Goal: Task Accomplishment & Management: Complete application form

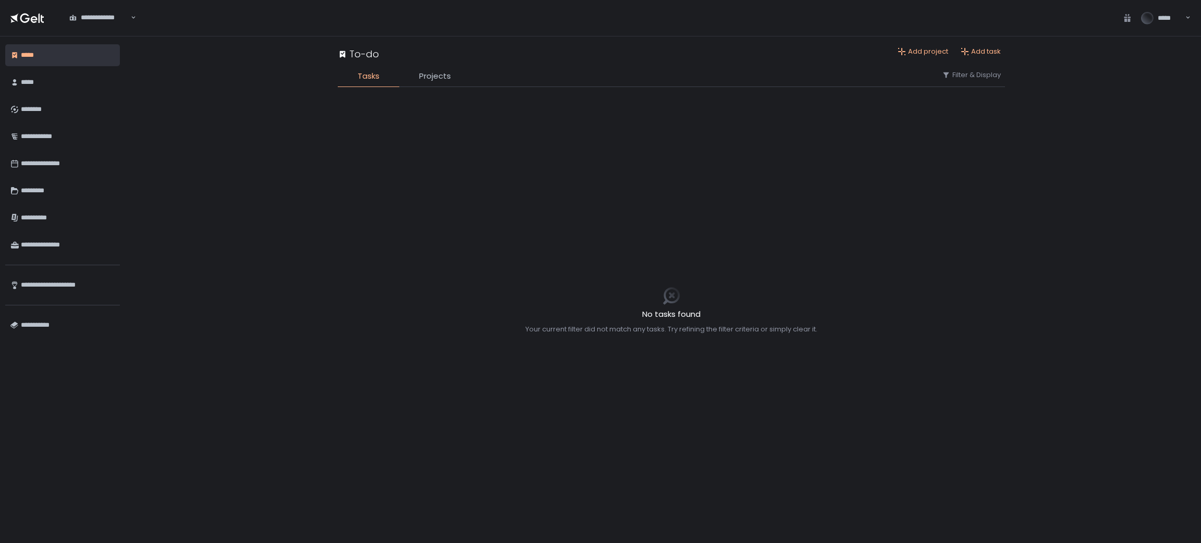
click at [50, 265] on ul "**********" at bounding box center [62, 282] width 115 height 34
click at [40, 113] on div "********" at bounding box center [68, 110] width 94 height 18
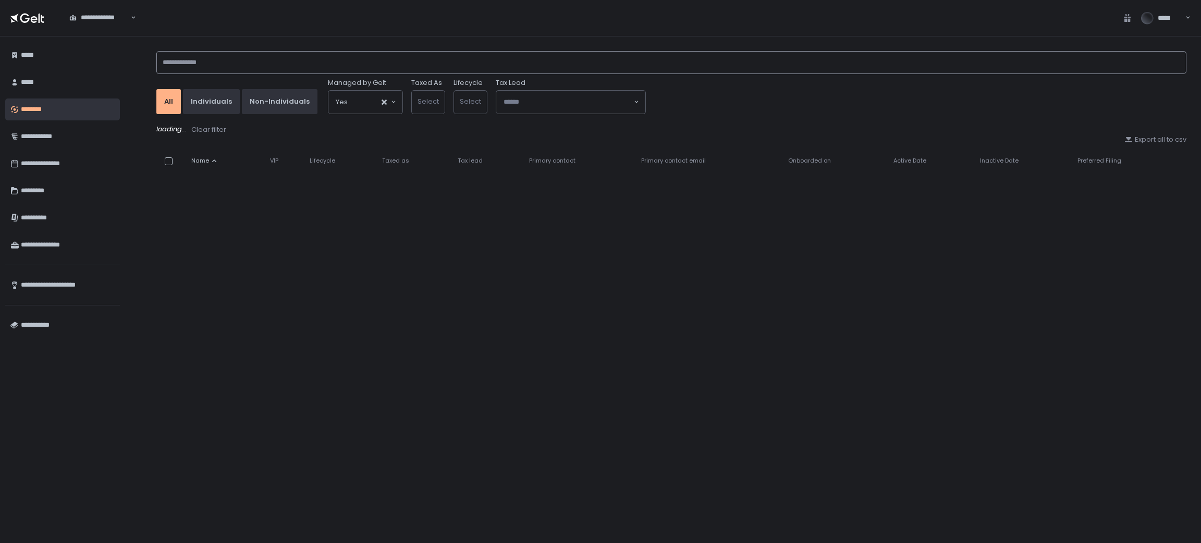
click at [292, 59] on input at bounding box center [671, 62] width 1030 height 23
drag, startPoint x: 307, startPoint y: 70, endPoint x: 218, endPoint y: 87, distance: 90.3
click at [218, 87] on div "**********" at bounding box center [671, 80] width 1030 height 67
type input "*"
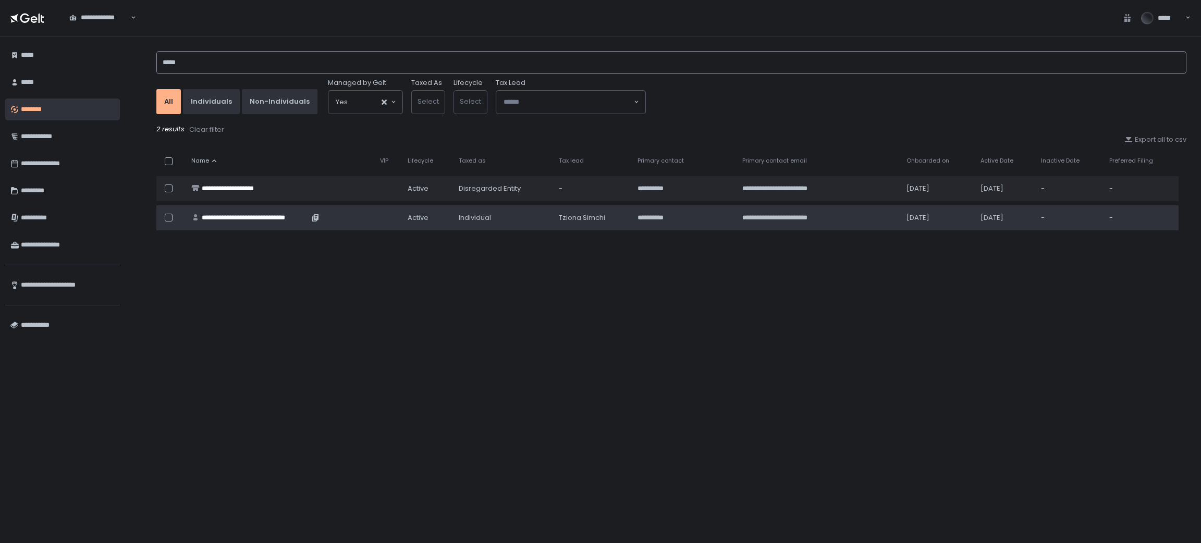
type input "*****"
click at [273, 219] on div "**********" at bounding box center [255, 217] width 107 height 9
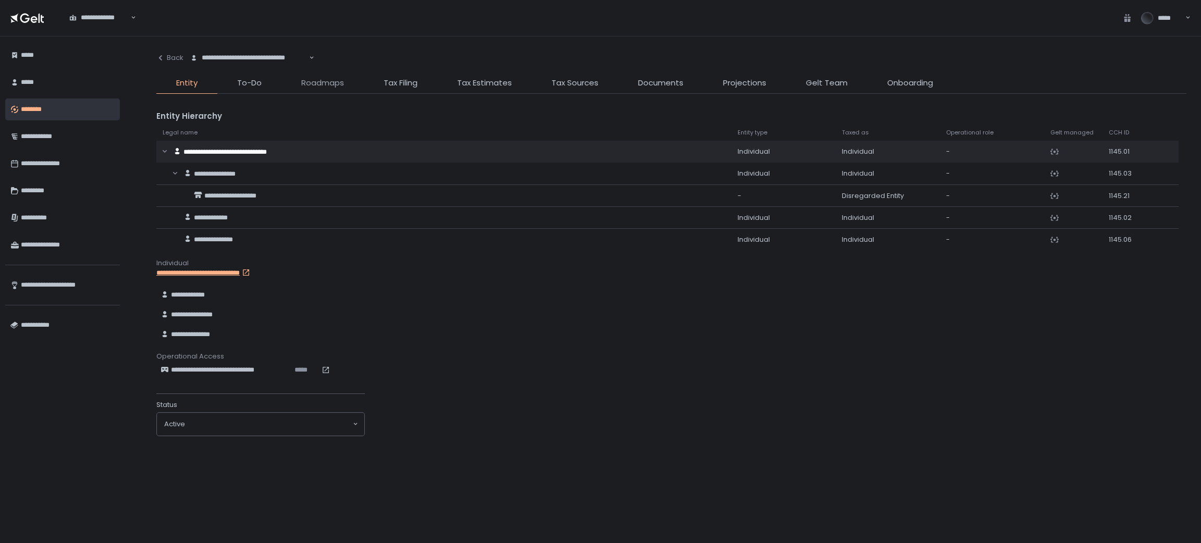
click at [321, 79] on span "Roadmaps" at bounding box center [322, 83] width 43 height 12
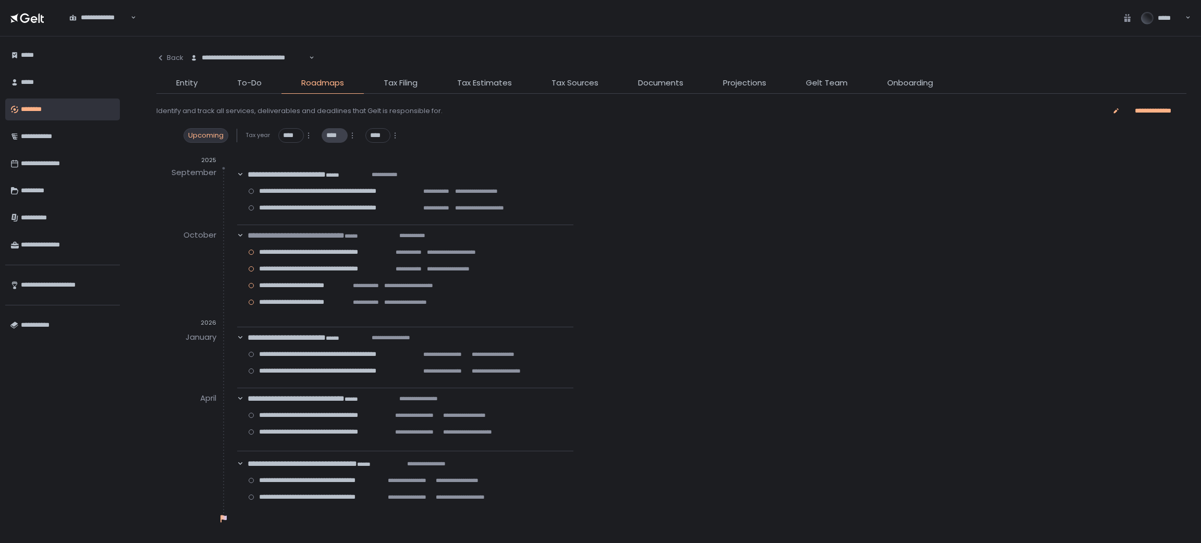
click at [342, 139] on span "****" at bounding box center [334, 135] width 16 height 9
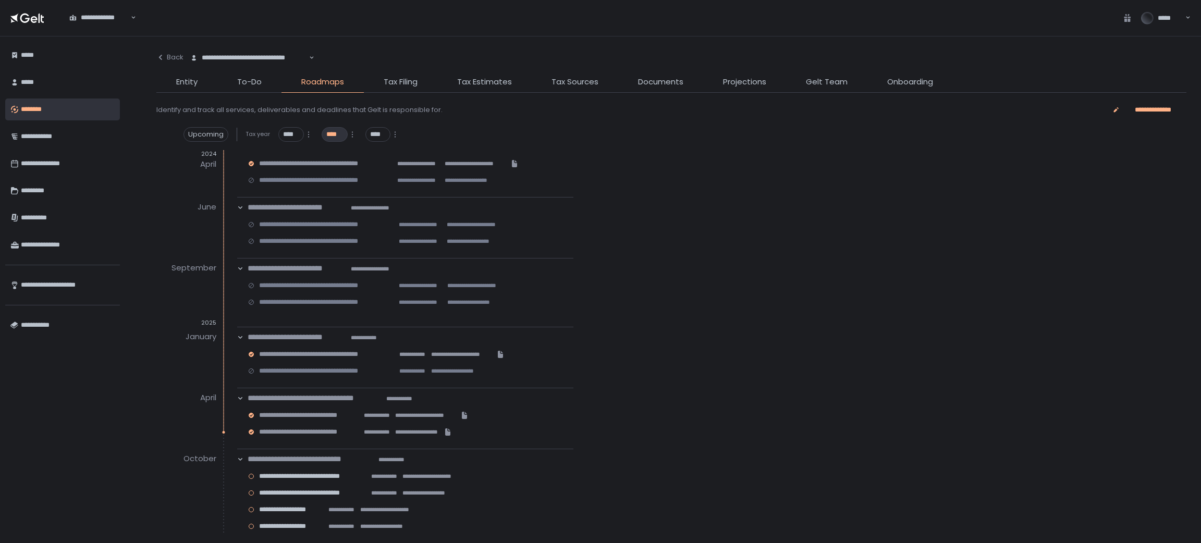
scroll to position [47, 0]
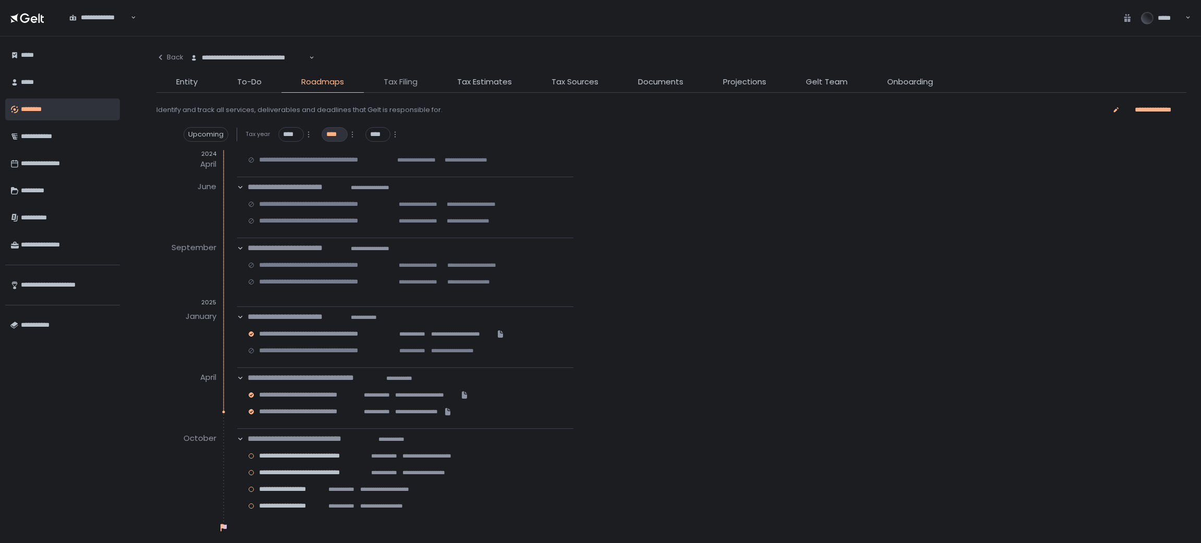
click at [406, 83] on span "Tax Filing" at bounding box center [401, 82] width 34 height 12
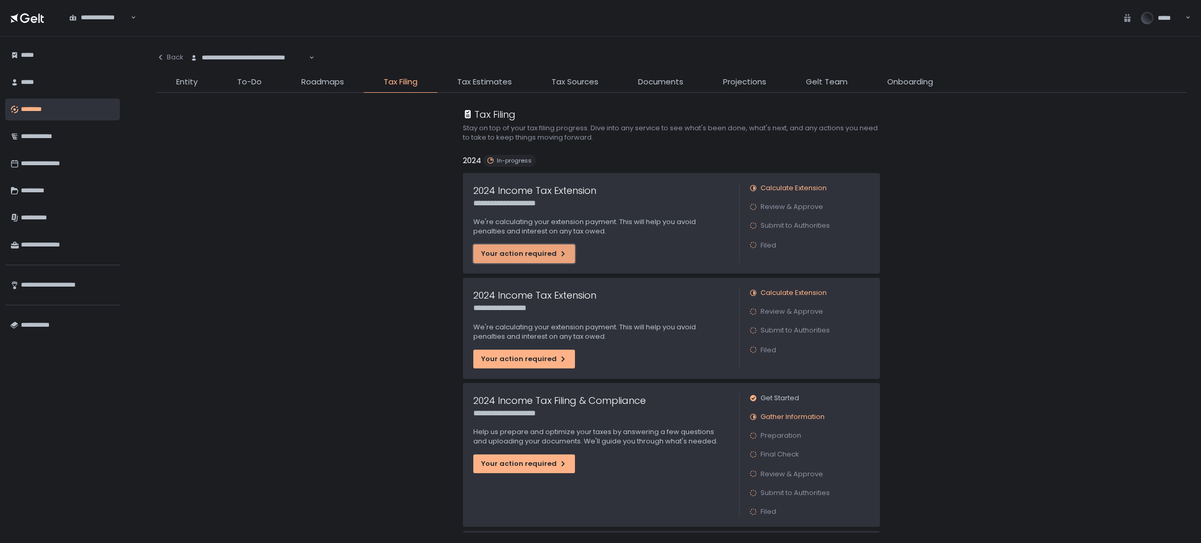
click at [512, 255] on div "Your action required" at bounding box center [524, 253] width 86 height 9
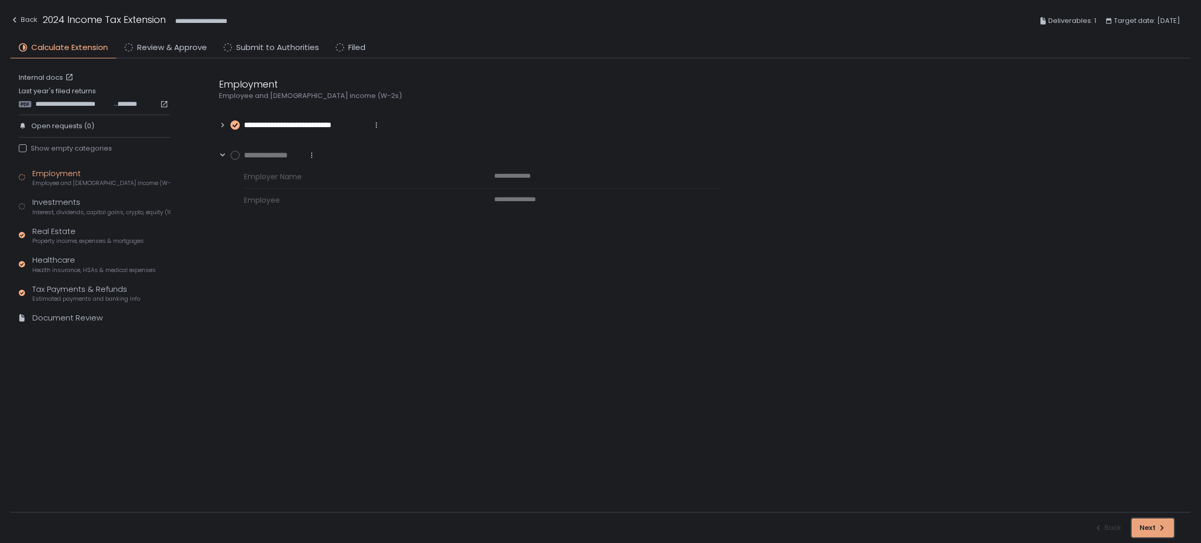
click at [1149, 528] on div "Next" at bounding box center [1153, 528] width 27 height 9
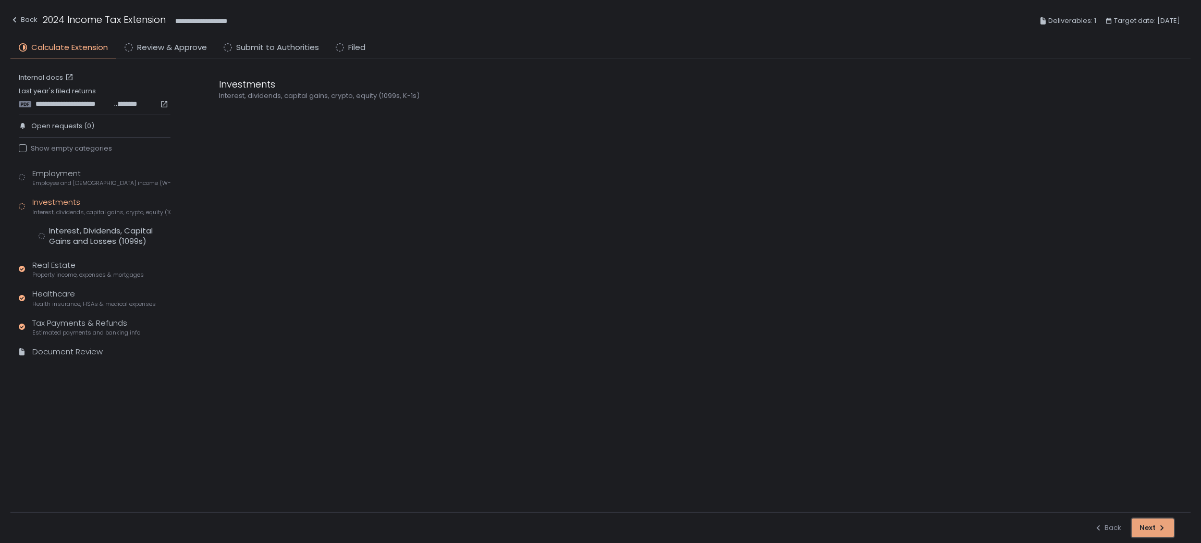
click at [1149, 528] on div "Next" at bounding box center [1153, 528] width 27 height 9
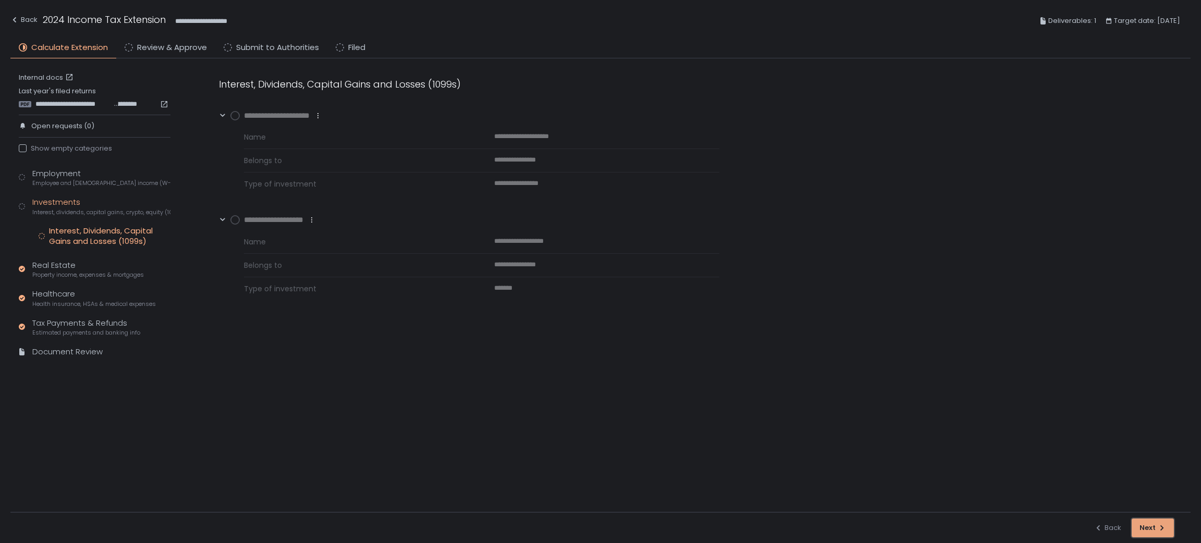
click at [1149, 528] on div "button" at bounding box center [1153, 528] width 17 height 17
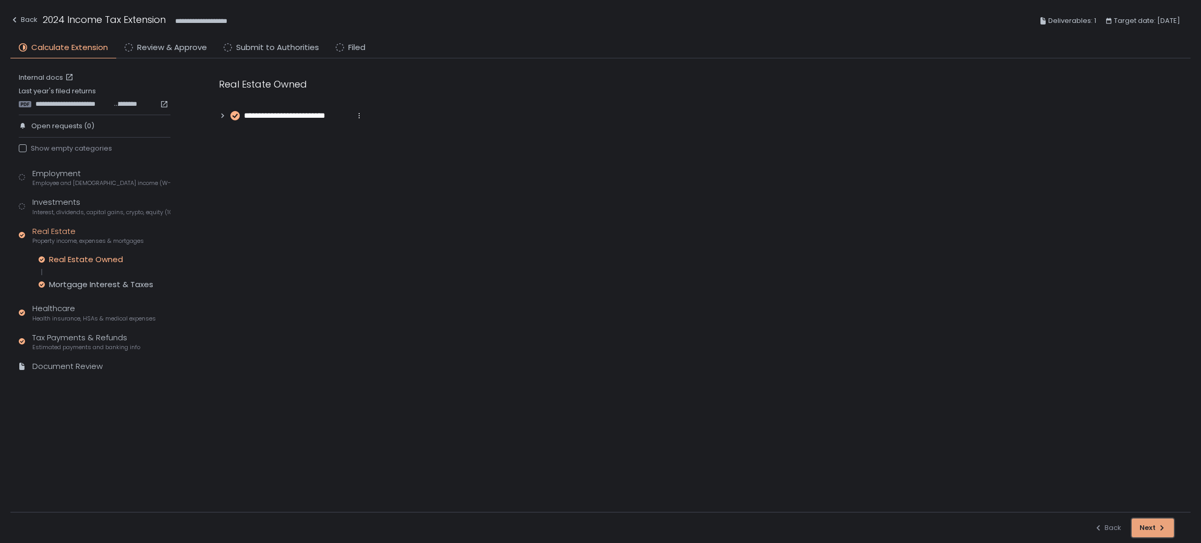
click at [1149, 527] on div "Next" at bounding box center [1153, 528] width 27 height 9
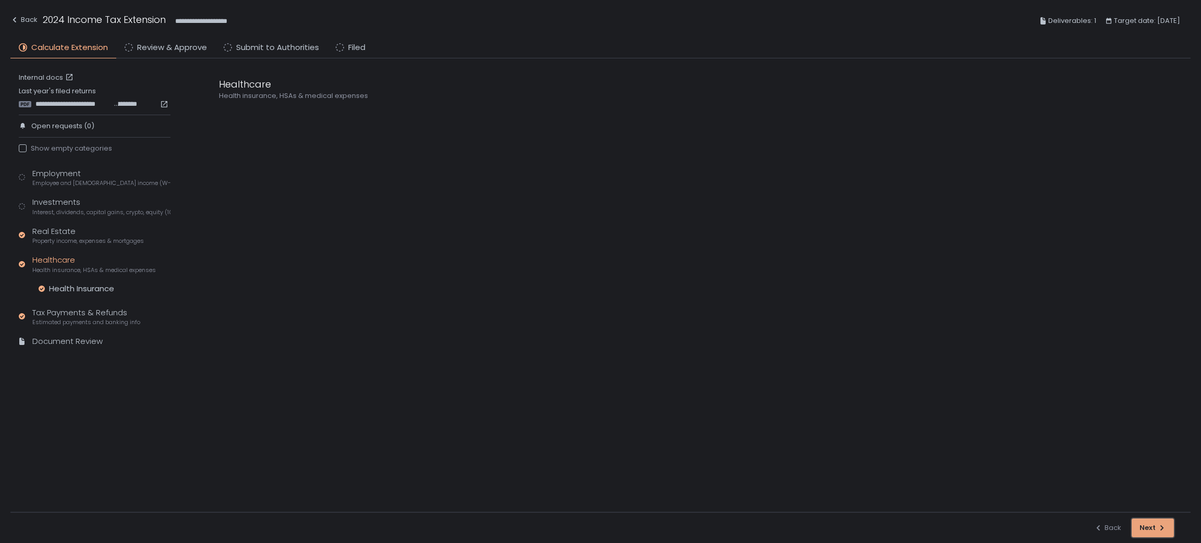
click at [1149, 527] on div "Next" at bounding box center [1153, 528] width 27 height 9
click at [1149, 527] on div "button" at bounding box center [1153, 528] width 17 height 17
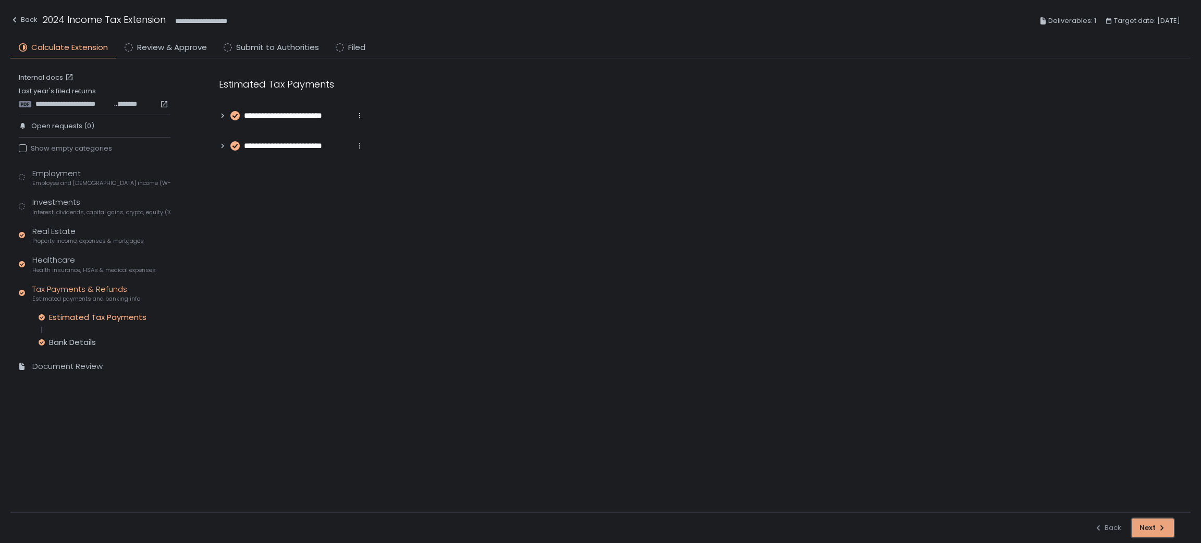
click at [1149, 527] on div "Next" at bounding box center [1153, 528] width 27 height 9
click at [1149, 527] on div "button" at bounding box center [1153, 528] width 17 height 17
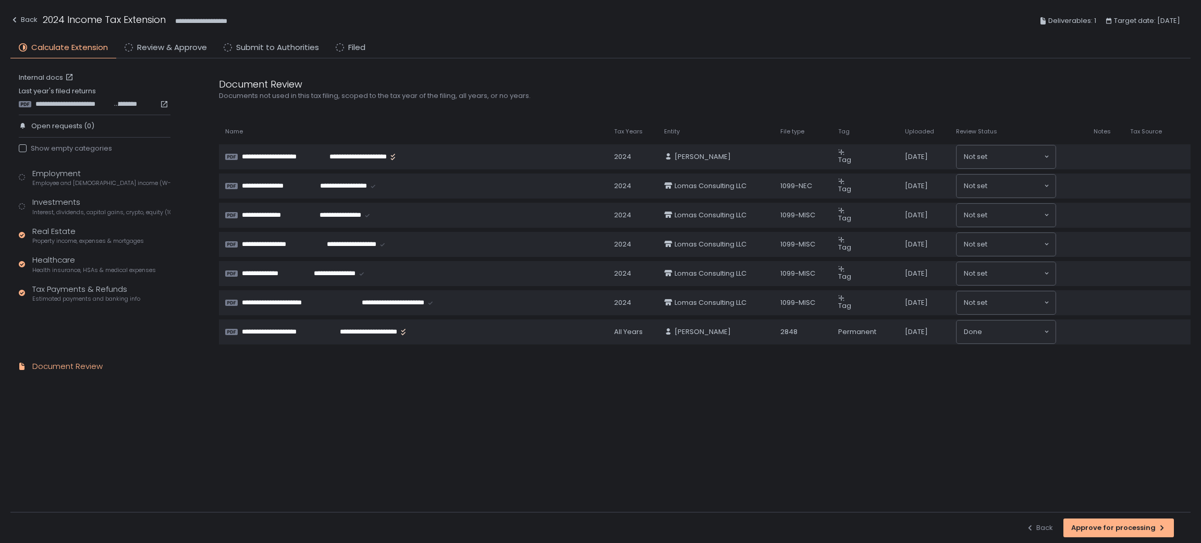
click at [1149, 527] on div "Approve for processing" at bounding box center [1119, 528] width 95 height 9
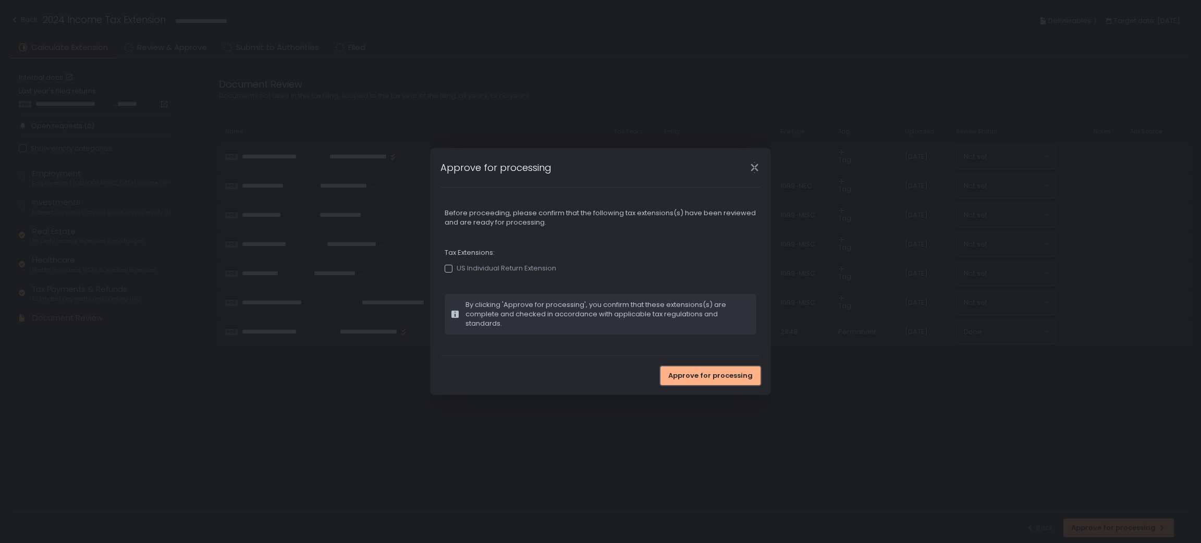
click at [724, 379] on span "Approve for processing" at bounding box center [710, 375] width 84 height 9
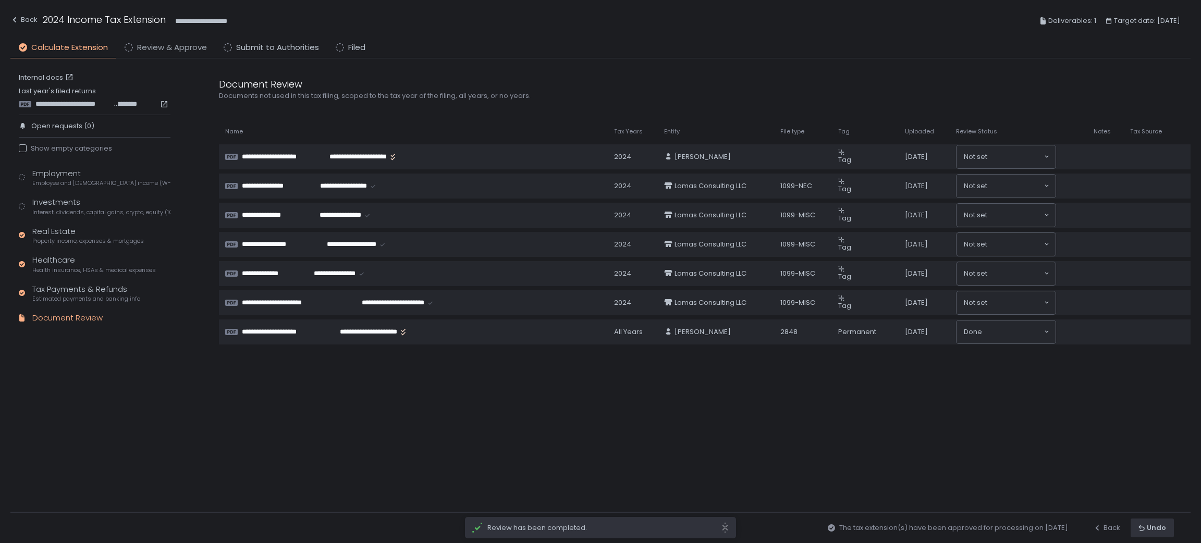
click at [163, 49] on span "Review & Approve" at bounding box center [172, 48] width 70 height 12
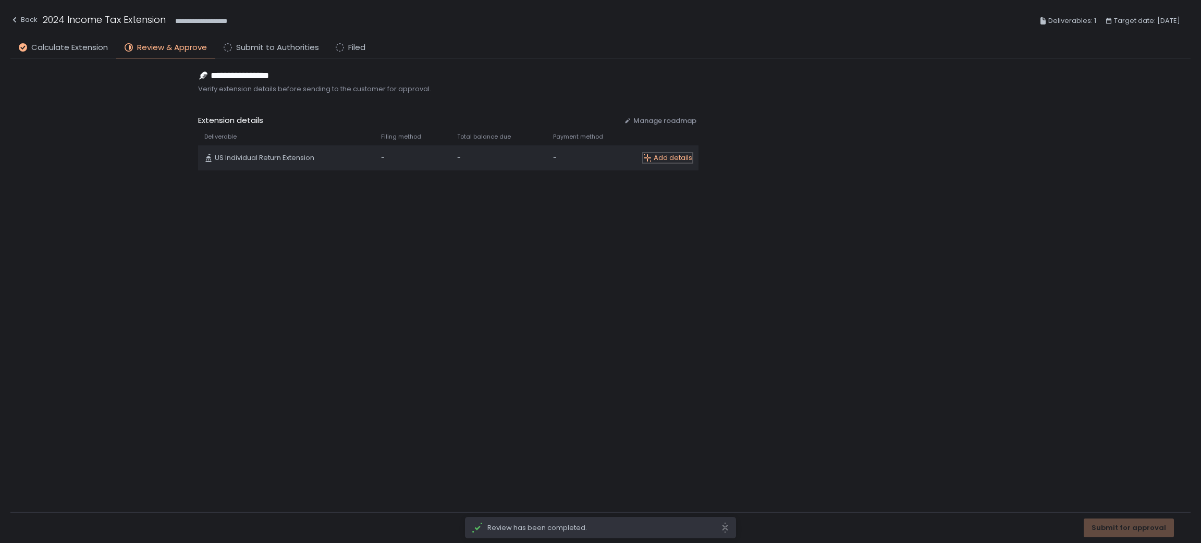
click at [679, 161] on div "Add details" at bounding box center [667, 157] width 49 height 9
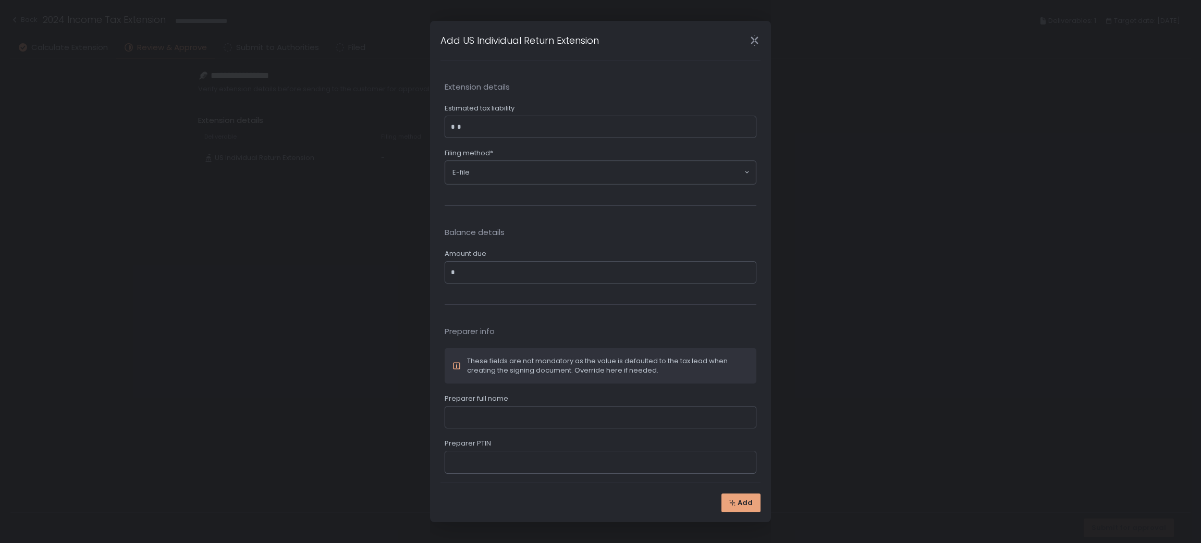
type input "*"
click at [740, 496] on button "Add" at bounding box center [741, 503] width 39 height 19
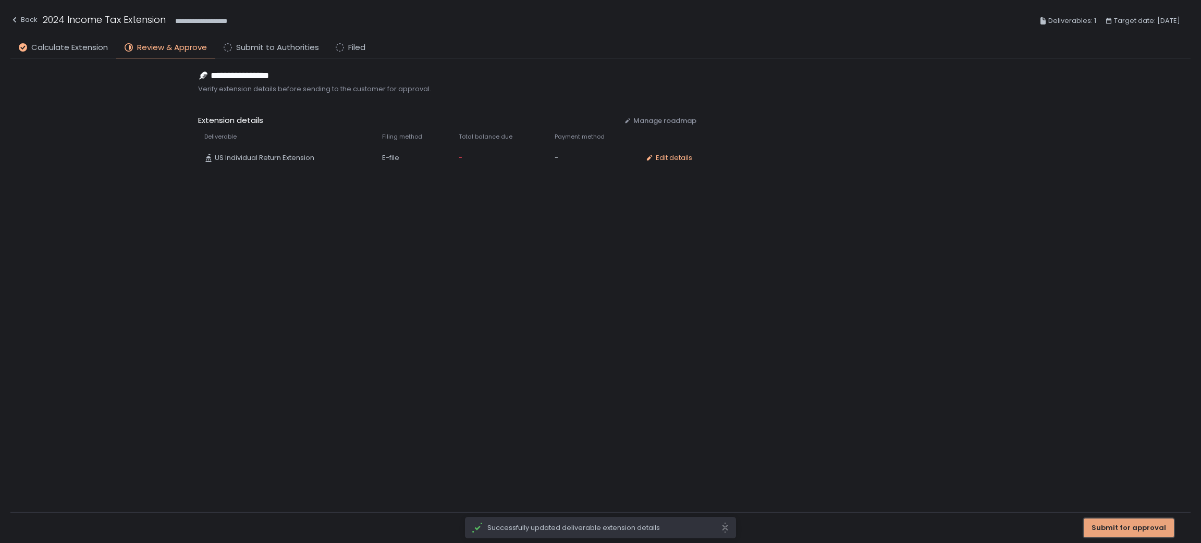
click at [1106, 524] on div "Submit for approval" at bounding box center [1129, 528] width 75 height 9
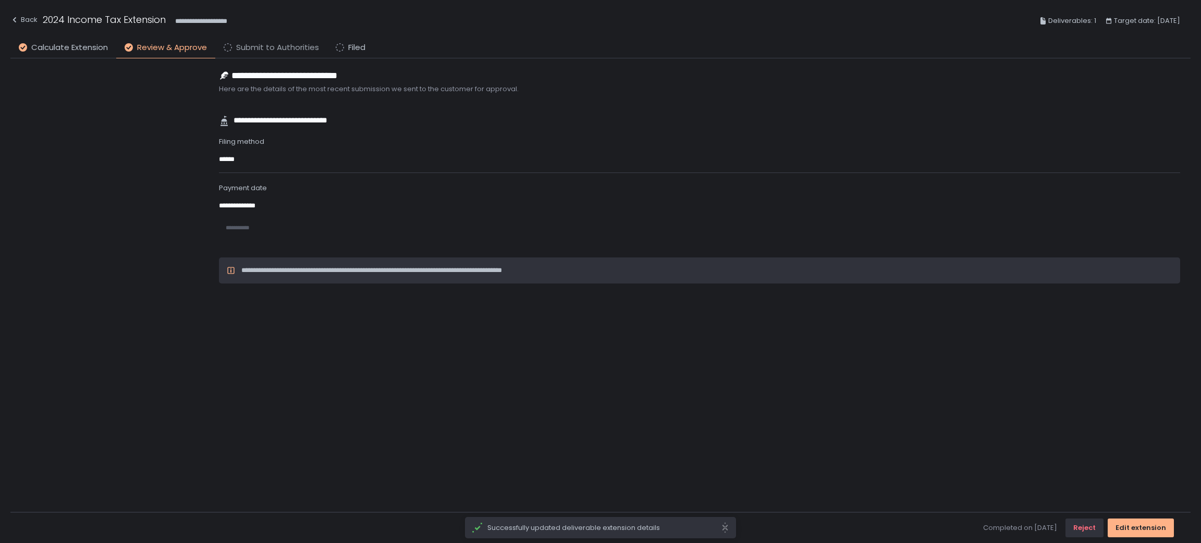
click at [265, 45] on span "Submit to Authorities" at bounding box center [277, 48] width 83 height 12
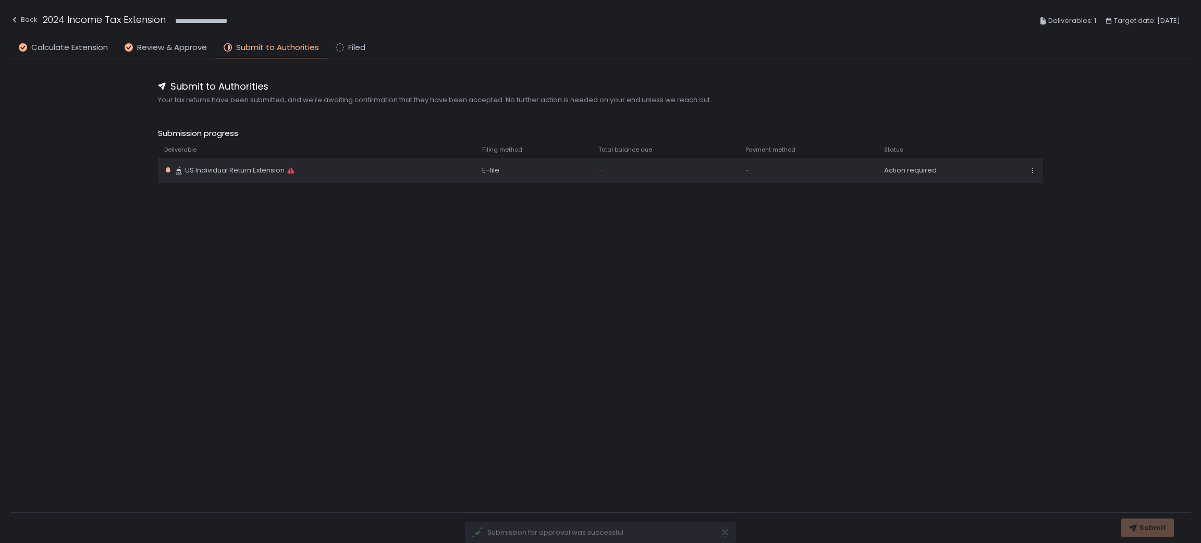
click at [1037, 174] on icon at bounding box center [1033, 170] width 8 height 8
click at [926, 164] on td "Action required" at bounding box center [950, 170] width 144 height 25
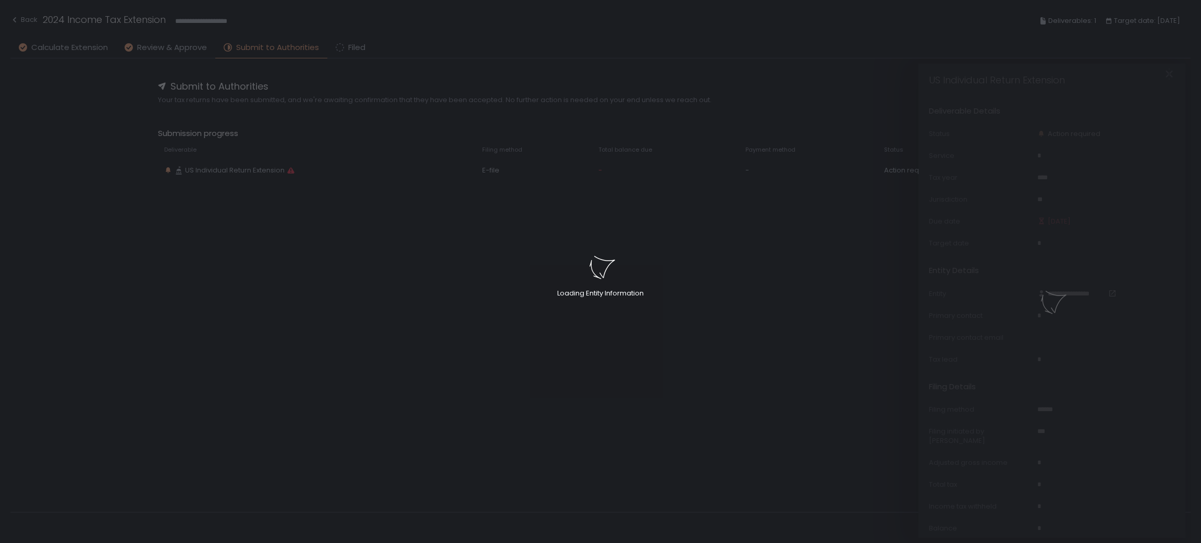
click at [1095, 136] on div "Loading Entity Information" at bounding box center [600, 271] width 1201 height 543
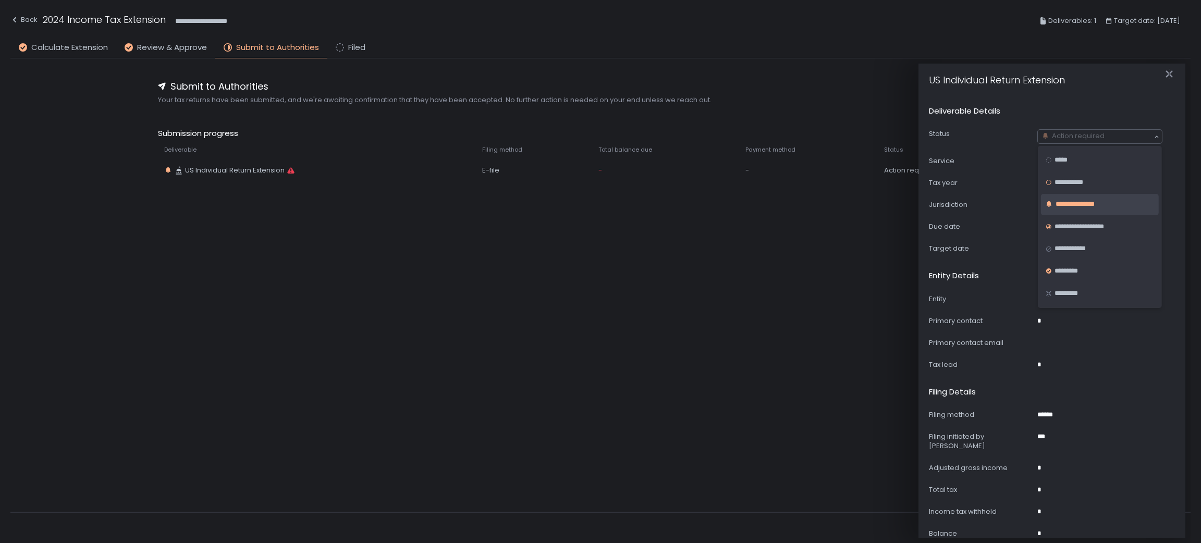
click at [1126, 142] on div "Action required Loading..." at bounding box center [1100, 137] width 124 height 14
click at [1086, 268] on div "*********" at bounding box center [1100, 271] width 109 height 10
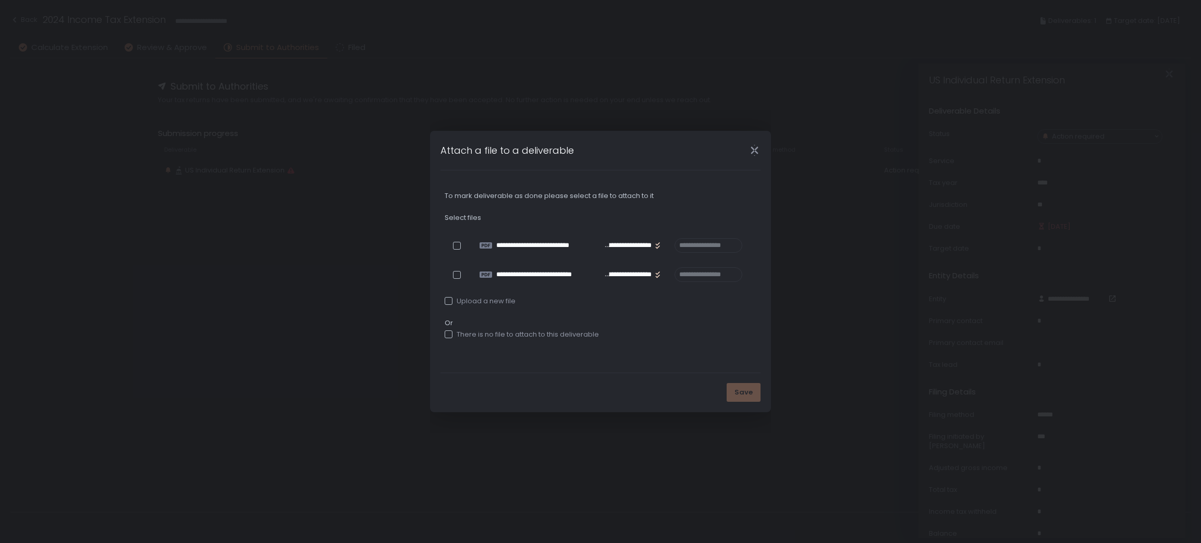
click at [755, 149] on icon "Close" at bounding box center [754, 150] width 11 height 11
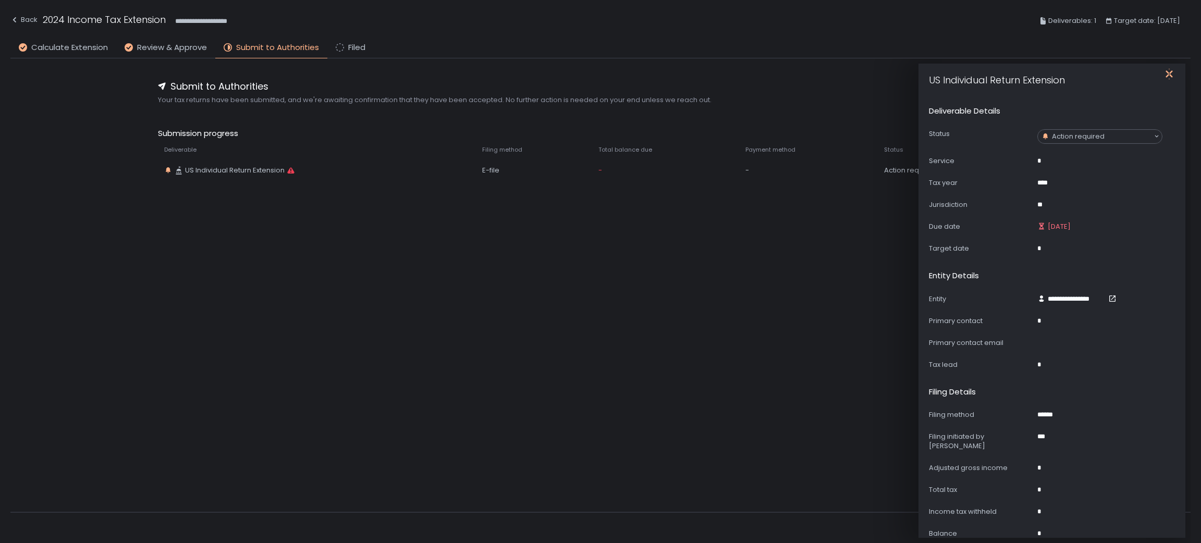
click at [1168, 72] on icon "button" at bounding box center [1169, 73] width 7 height 13
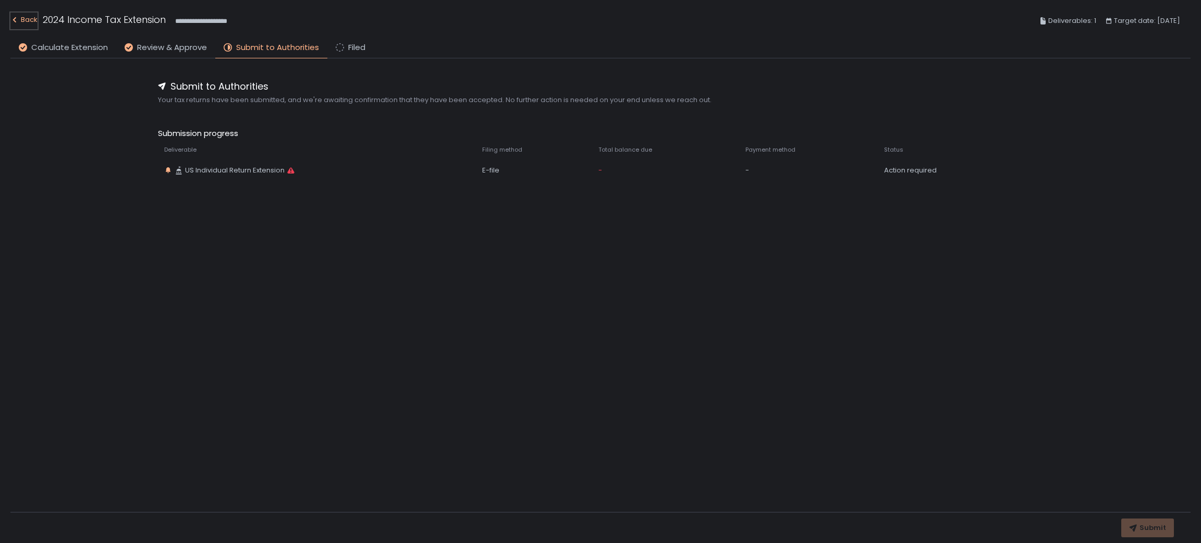
click at [32, 20] on div "Back" at bounding box center [23, 20] width 27 height 13
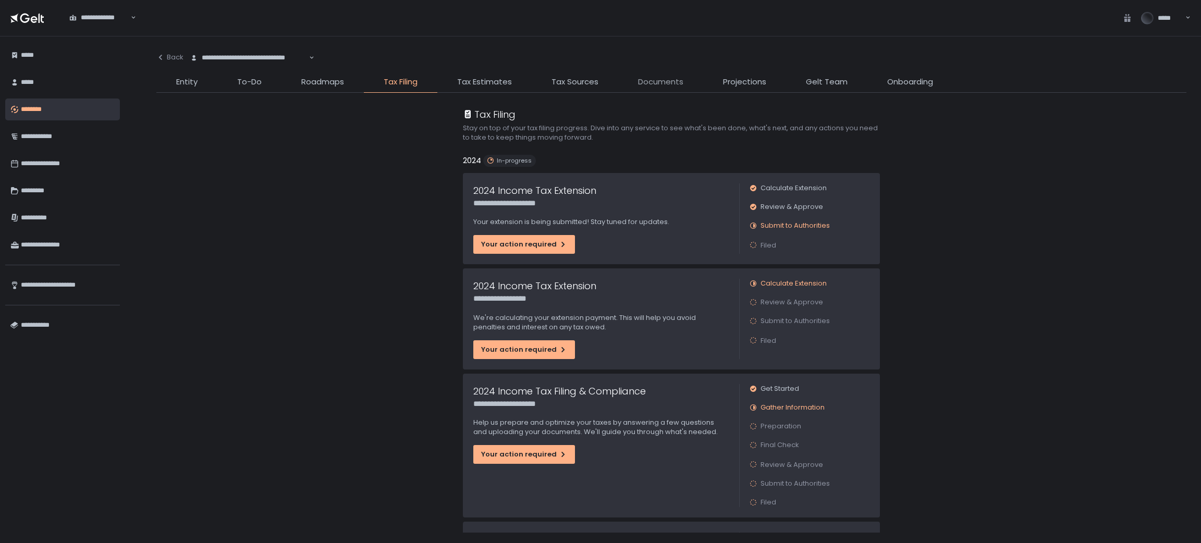
click at [664, 84] on span "Documents" at bounding box center [660, 82] width 45 height 12
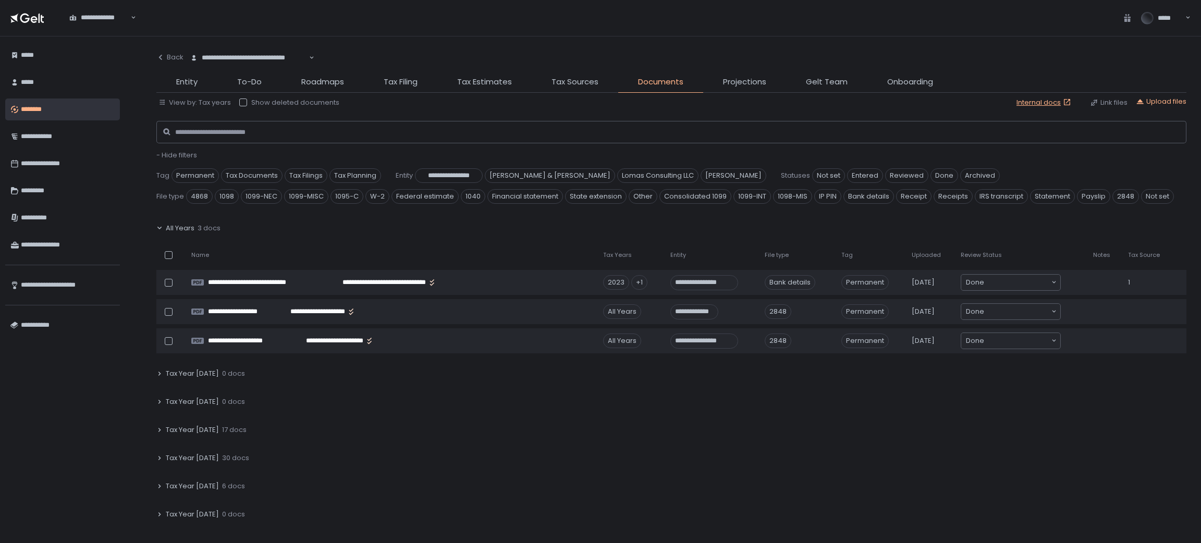
click at [220, 437] on div "Tax Year [DATE] 17 docs" at bounding box center [671, 430] width 1030 height 24
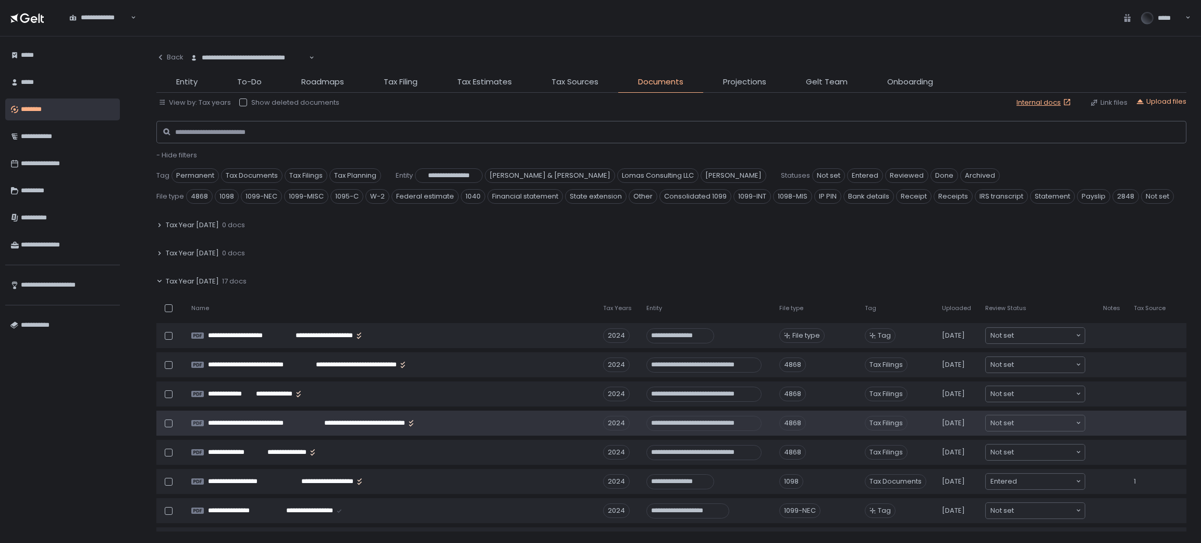
scroll to position [156, 0]
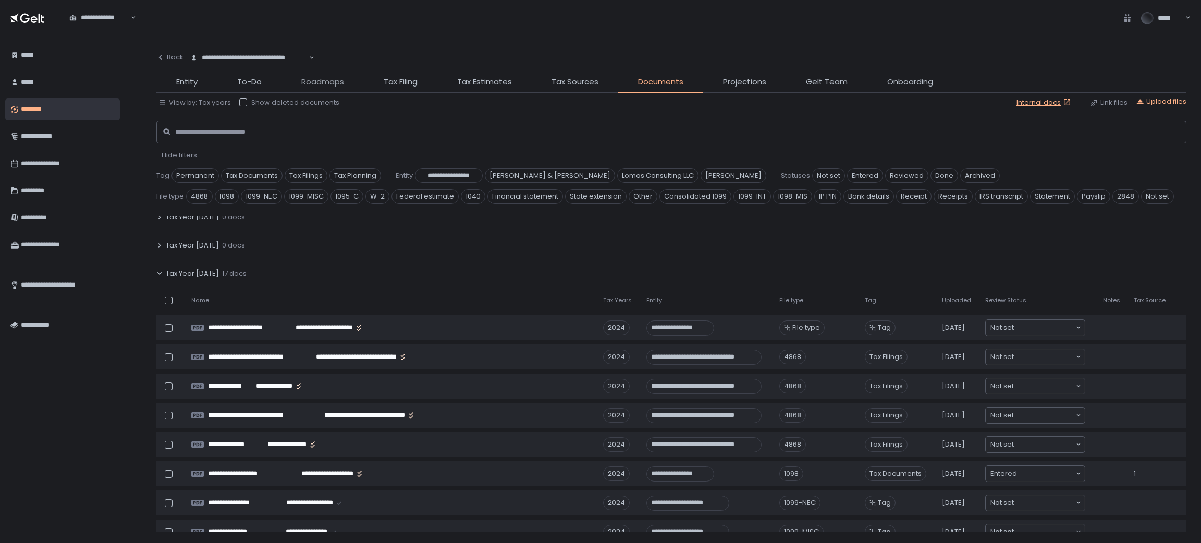
click at [308, 76] on span "Roadmaps" at bounding box center [322, 82] width 43 height 12
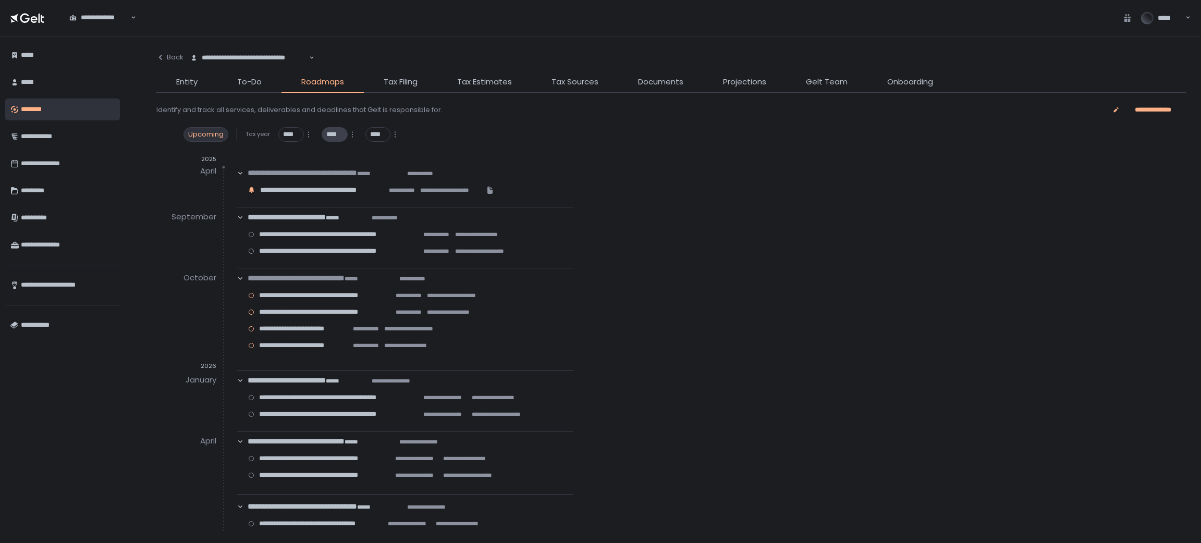
click at [334, 132] on span "****" at bounding box center [334, 134] width 16 height 9
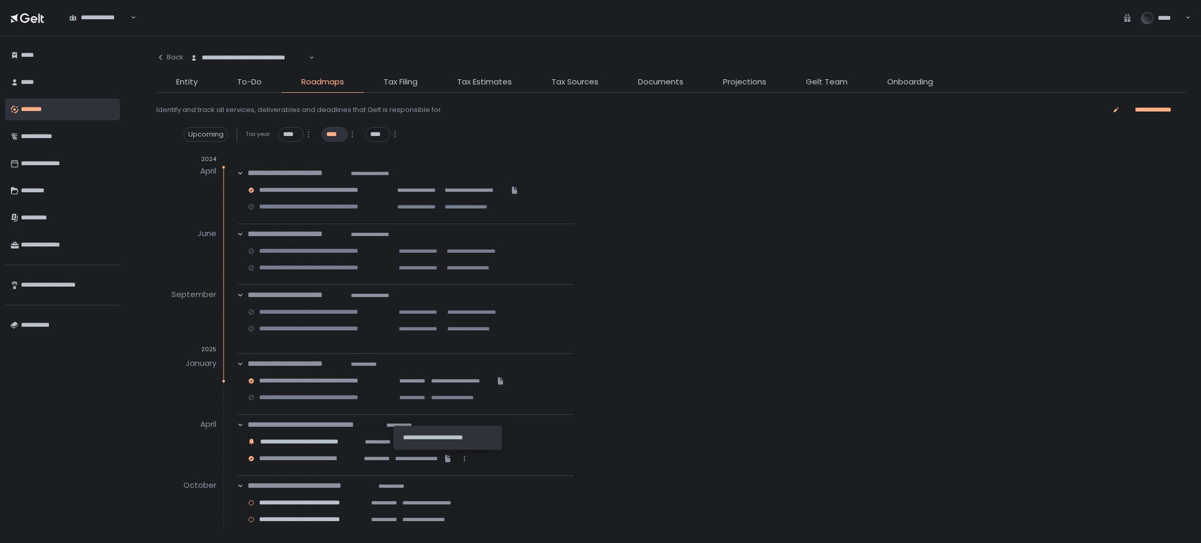
click at [448, 458] on icon at bounding box center [447, 458] width 5 height 7
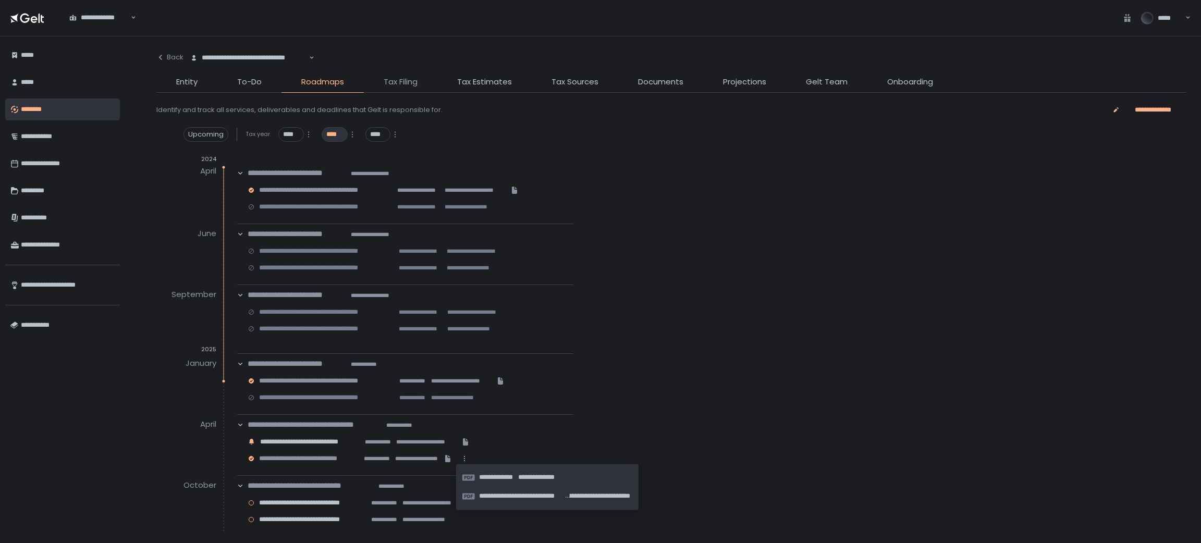
click at [398, 81] on span "Tax Filing" at bounding box center [401, 82] width 34 height 12
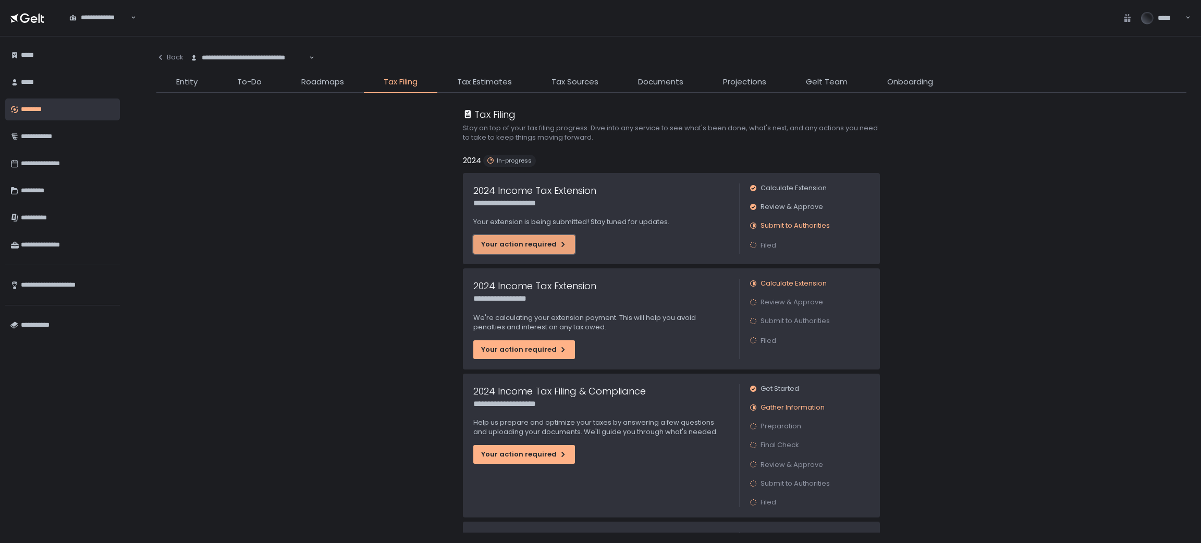
click at [533, 247] on div "Your action required" at bounding box center [524, 244] width 86 height 9
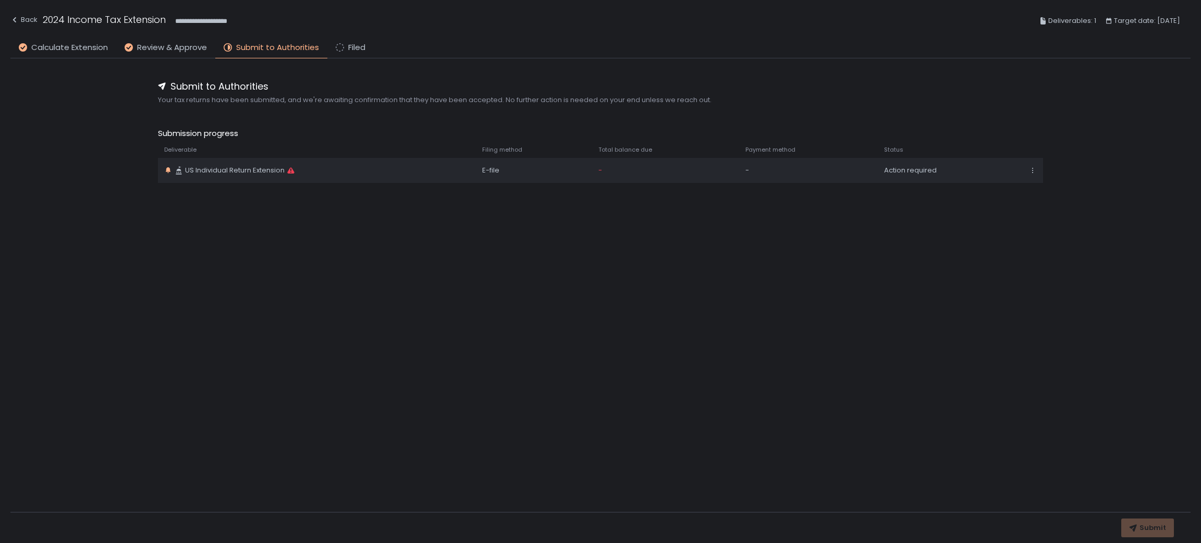
click at [918, 172] on div "Action required" at bounding box center [950, 170] width 132 height 9
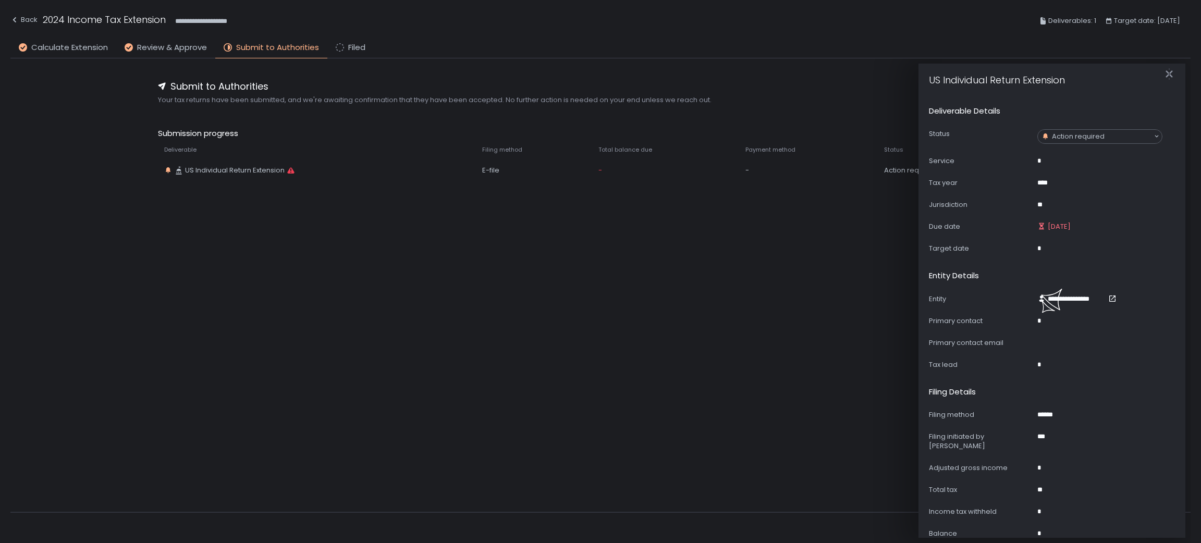
click at [1085, 134] on div at bounding box center [1052, 301] width 267 height 475
click at [1081, 133] on div "Action required" at bounding box center [1098, 136] width 114 height 10
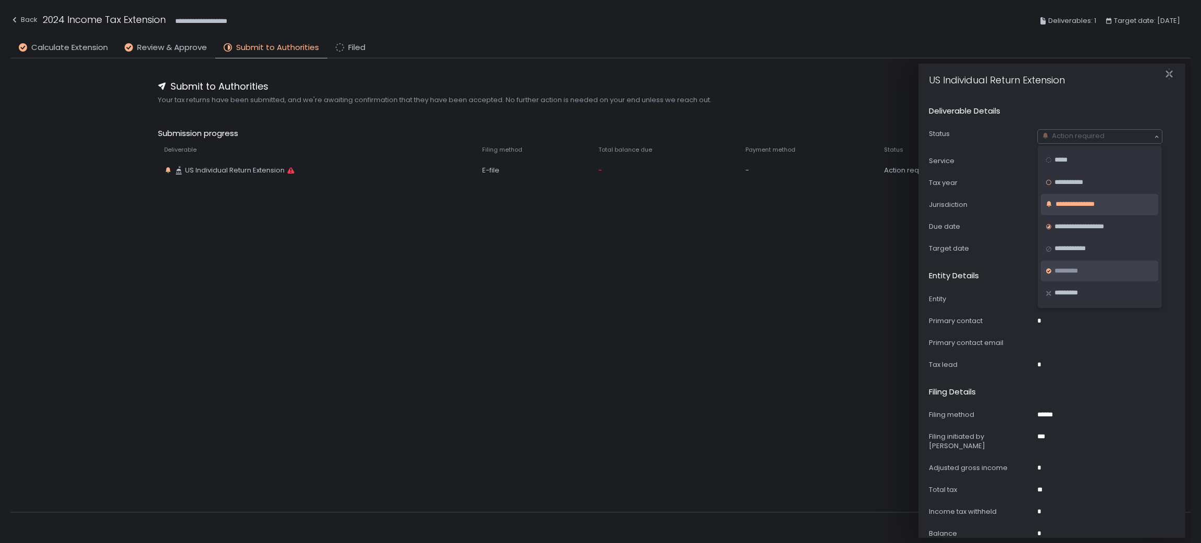
click at [1090, 270] on div "*********" at bounding box center [1100, 271] width 109 height 10
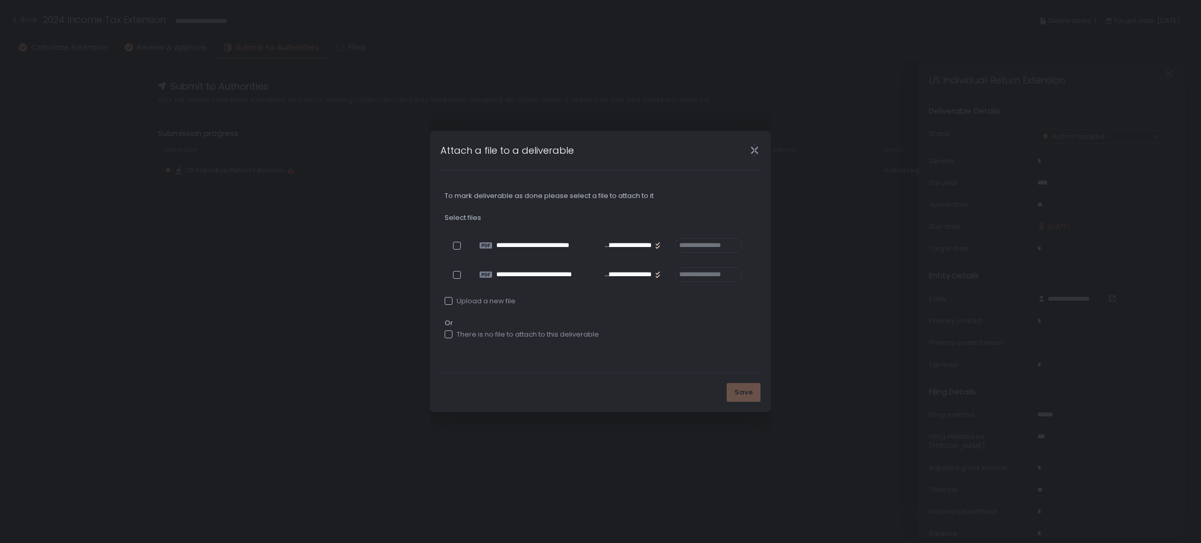
click at [507, 334] on div "There is no file to attach to this deliverable" at bounding box center [522, 334] width 154 height 9
click at [731, 387] on button "Save" at bounding box center [744, 392] width 34 height 19
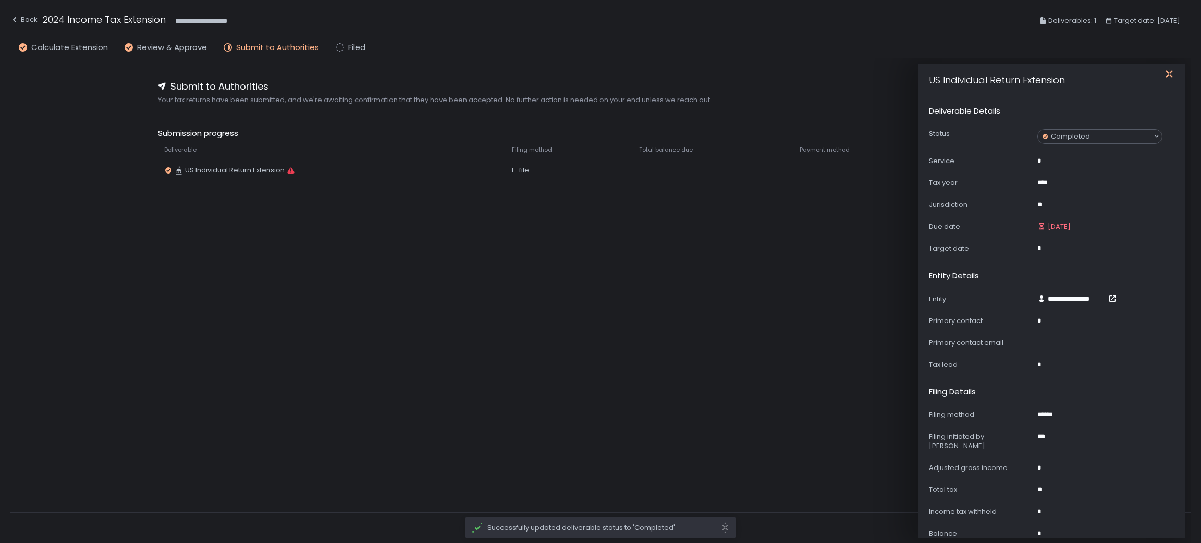
click at [1171, 74] on icon "button" at bounding box center [1169, 73] width 7 height 13
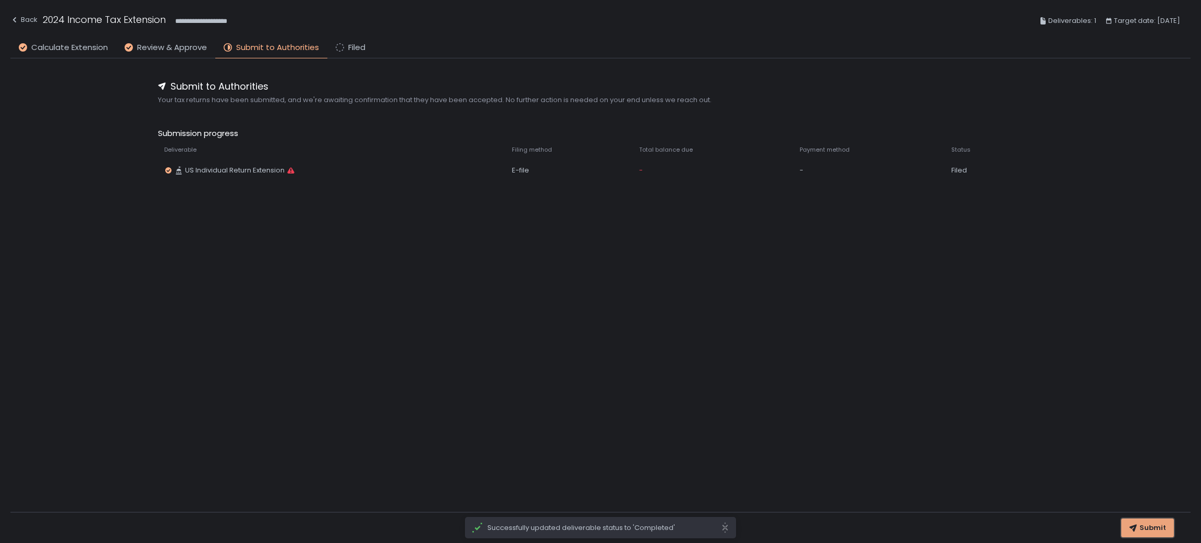
click at [1140, 531] on div "Submit" at bounding box center [1147, 528] width 37 height 9
click at [361, 43] on span "Filed" at bounding box center [356, 48] width 17 height 12
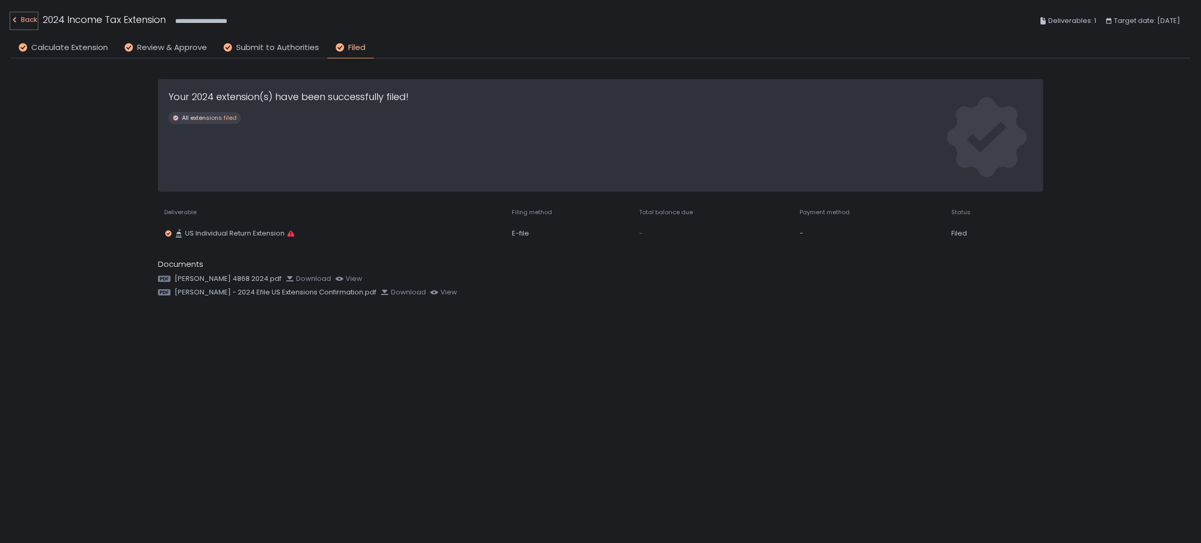
click at [31, 18] on div "Back" at bounding box center [23, 20] width 27 height 13
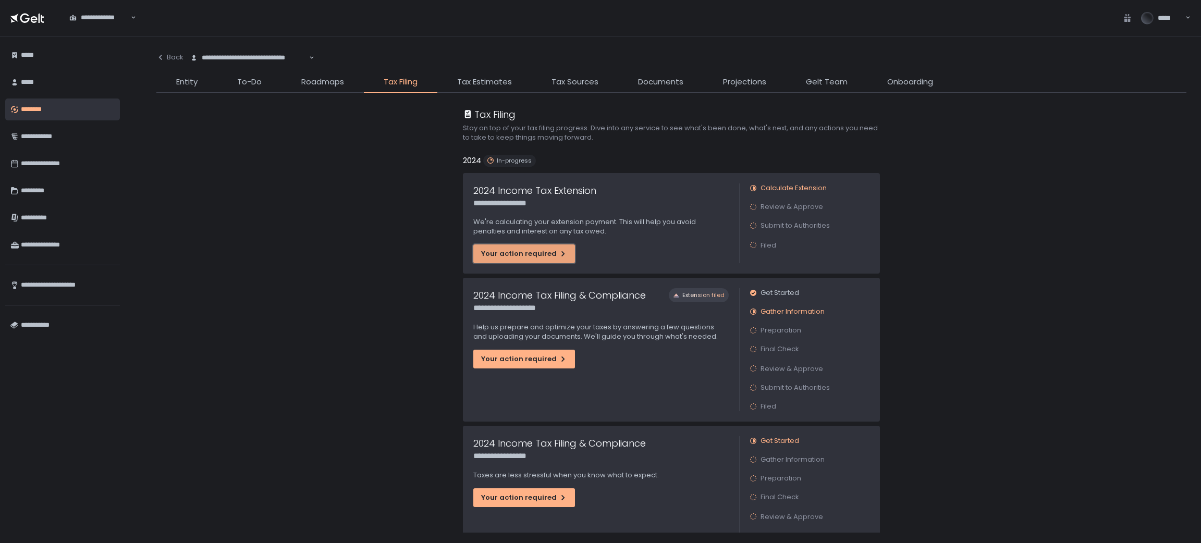
click at [543, 248] on button "Your action required" at bounding box center [524, 254] width 102 height 19
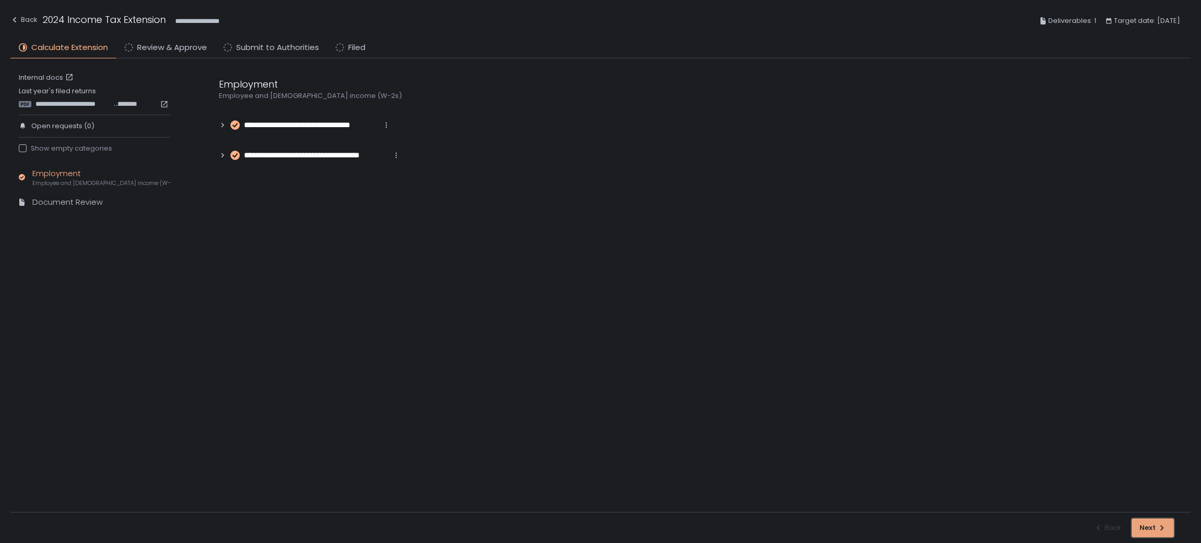
click at [1146, 524] on div "Next" at bounding box center [1153, 528] width 27 height 9
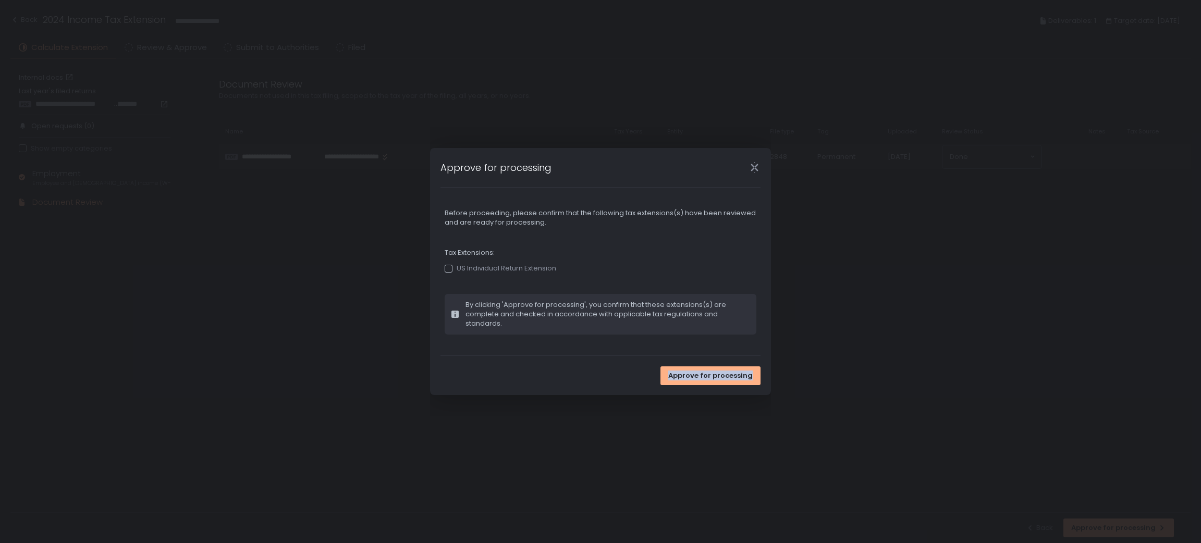
click at [1146, 524] on div "Approve for processing Before proceeding, please confirm that the following tax…" at bounding box center [600, 271] width 1201 height 543
click at [724, 373] on span "Approve for processing" at bounding box center [710, 375] width 84 height 9
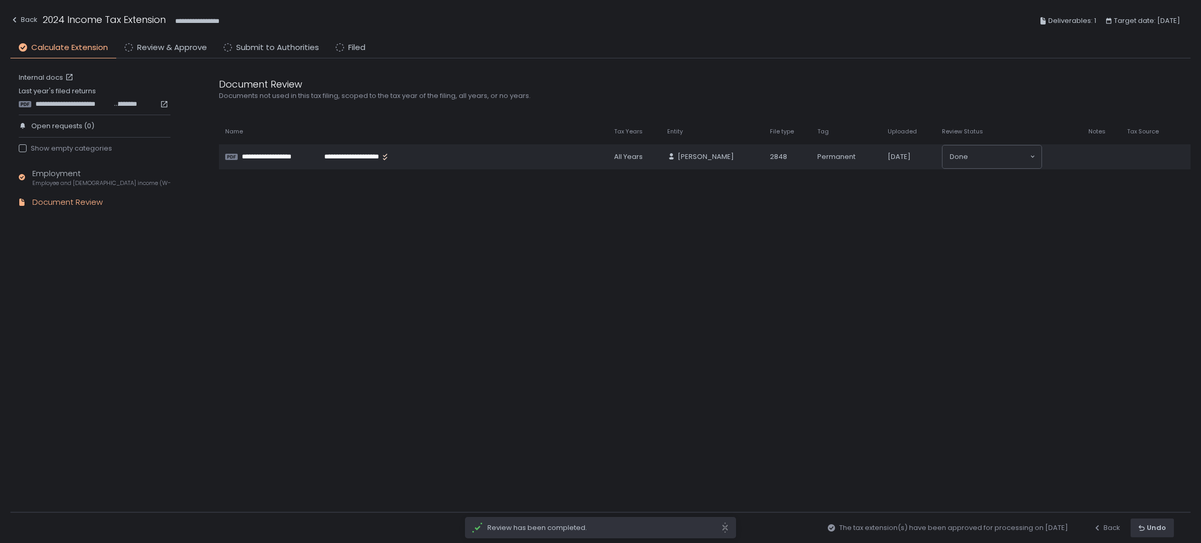
click at [154, 40] on div "**********" at bounding box center [600, 21] width 1181 height 42
click at [162, 44] on span "Review & Approve" at bounding box center [172, 48] width 70 height 12
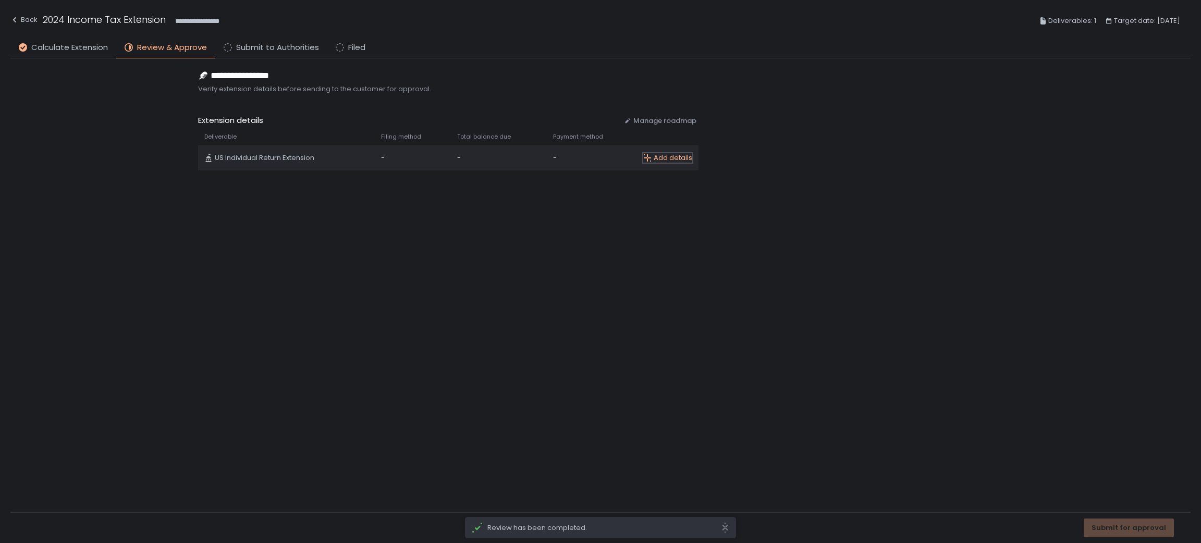
click at [686, 156] on div "Add details" at bounding box center [667, 157] width 49 height 9
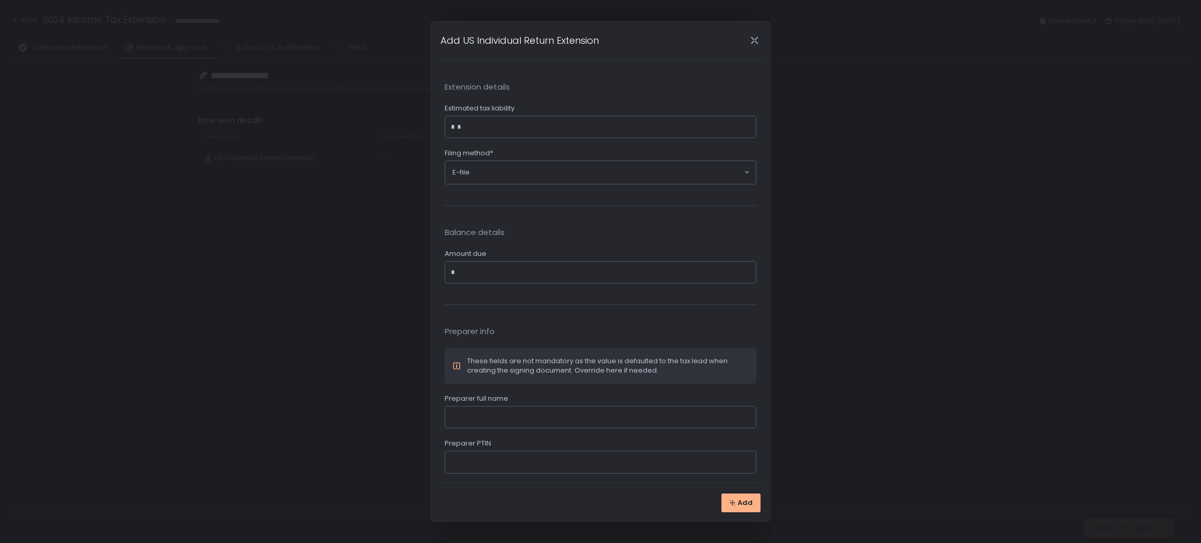
type input "*"
click at [750, 491] on div "Add" at bounding box center [600, 502] width 341 height 39
click at [750, 506] on span "Add" at bounding box center [745, 503] width 15 height 9
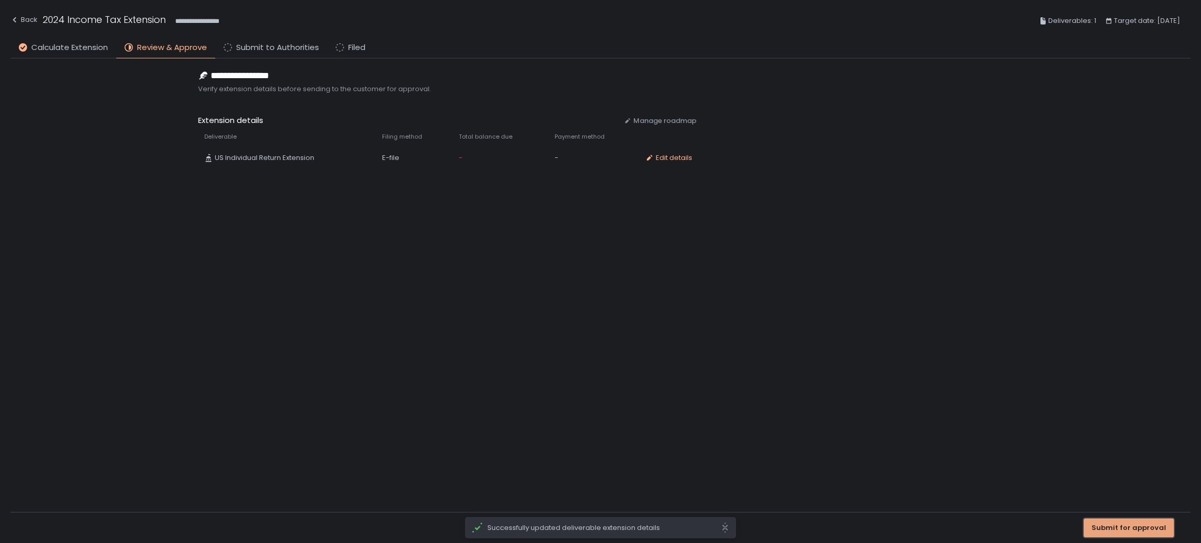
click at [1144, 521] on button "Submit for approval" at bounding box center [1129, 528] width 90 height 19
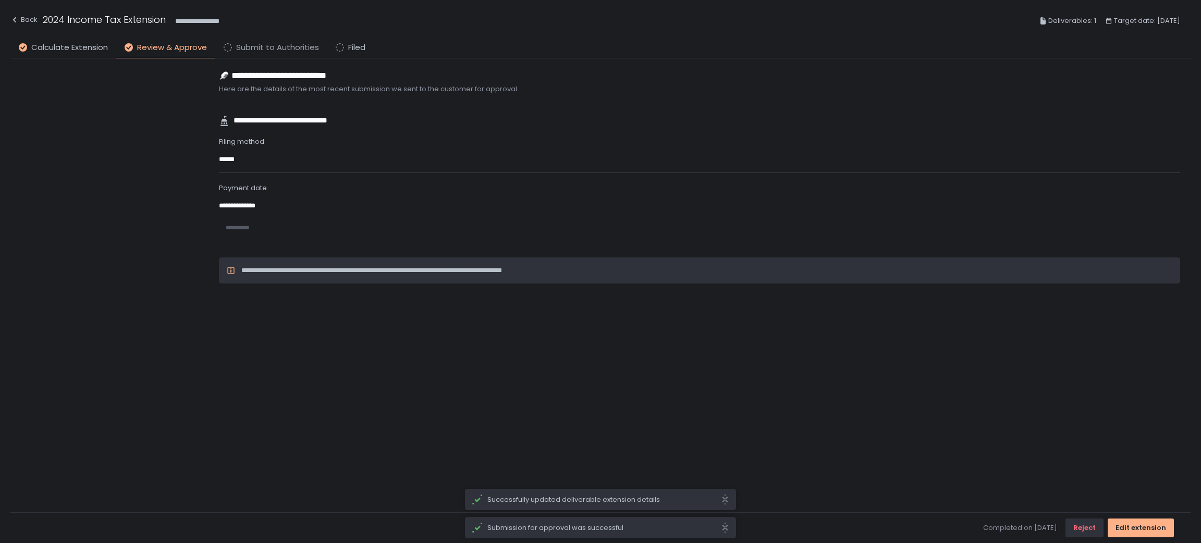
click at [275, 46] on span "Submit to Authorities" at bounding box center [277, 48] width 83 height 12
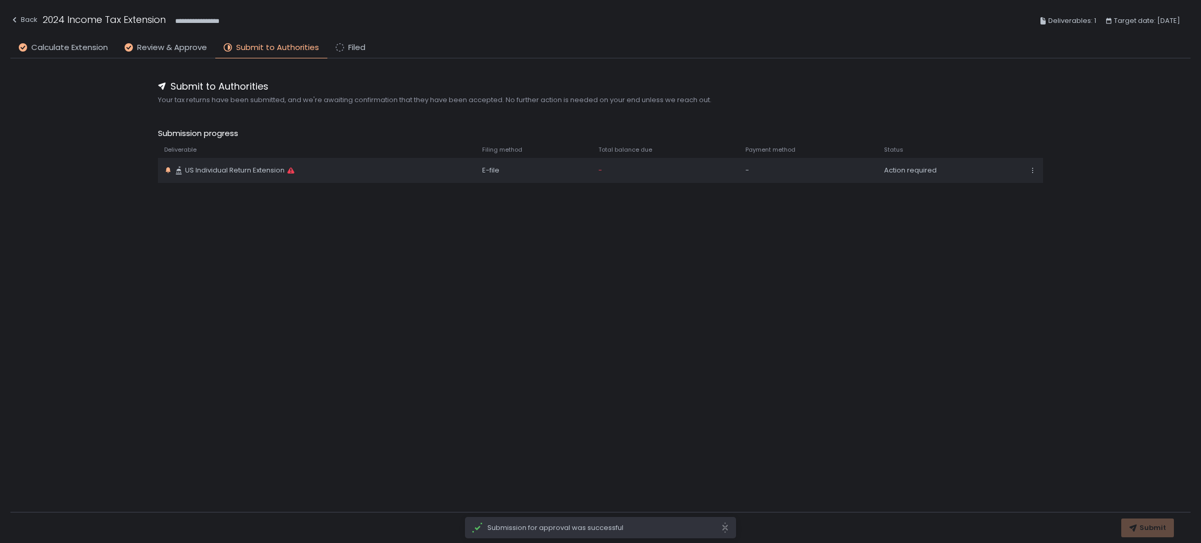
click at [906, 172] on div "Action required" at bounding box center [950, 170] width 132 height 9
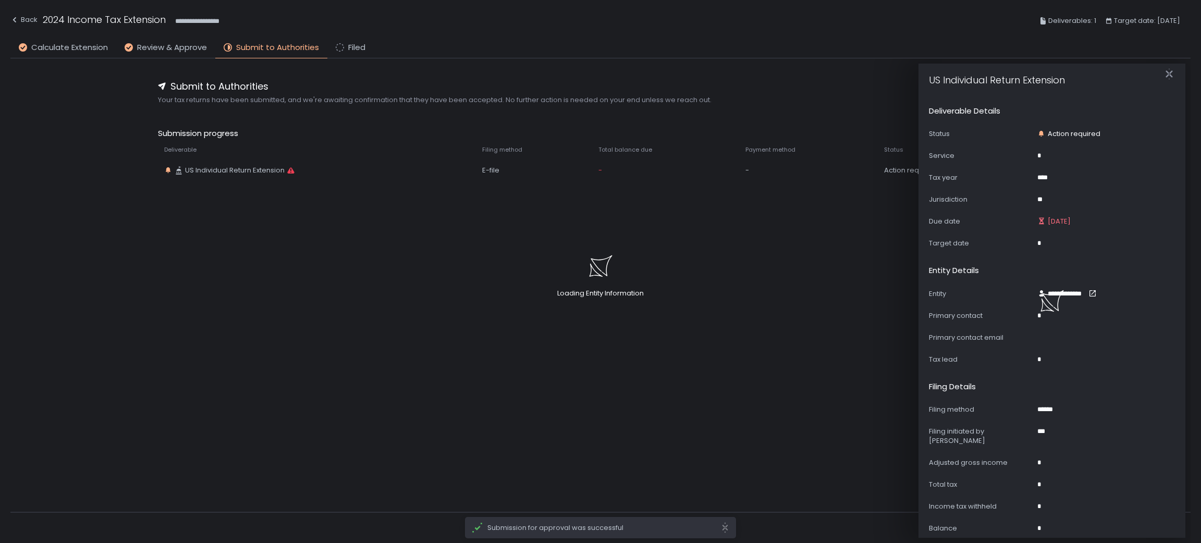
click at [1091, 131] on div "Loading Entity Information" at bounding box center [600, 271] width 1201 height 543
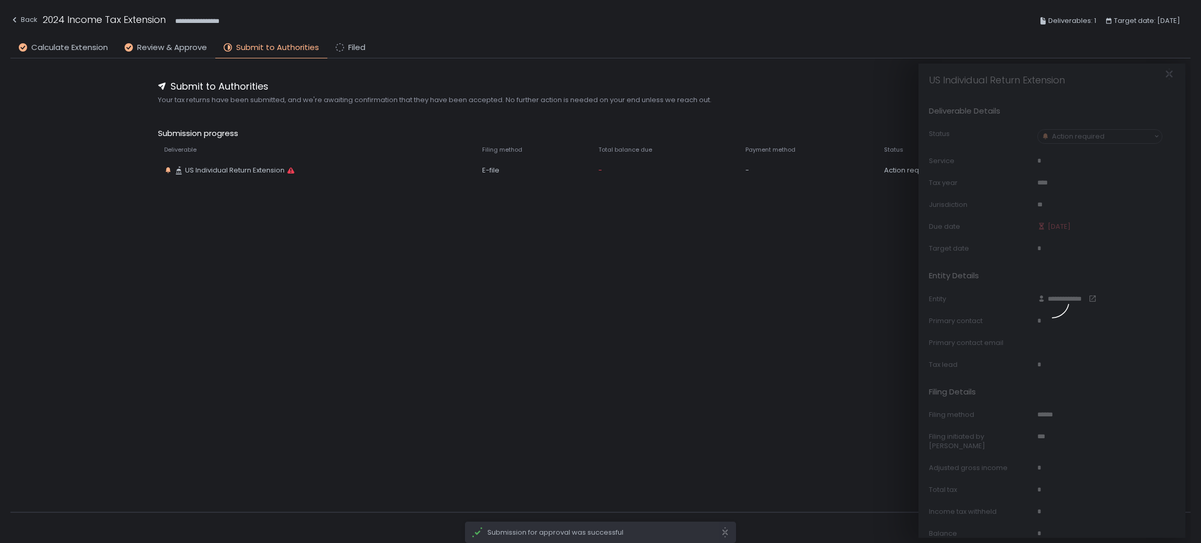
click at [1074, 136] on div at bounding box center [1052, 301] width 267 height 475
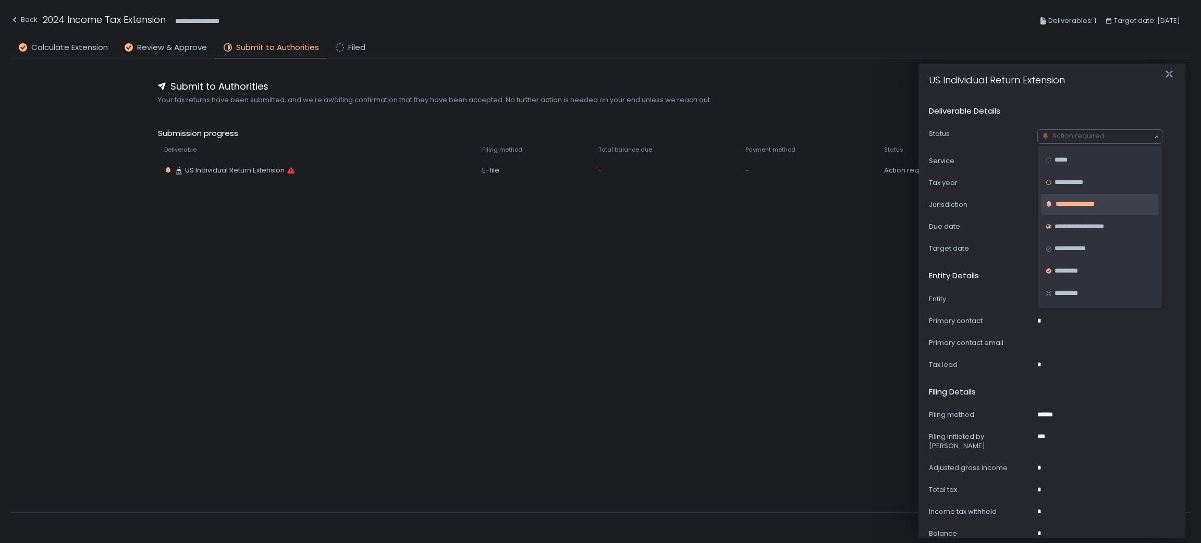
click at [1093, 137] on div "Action required" at bounding box center [1098, 136] width 114 height 10
click at [1083, 267] on div "*********" at bounding box center [1100, 271] width 109 height 10
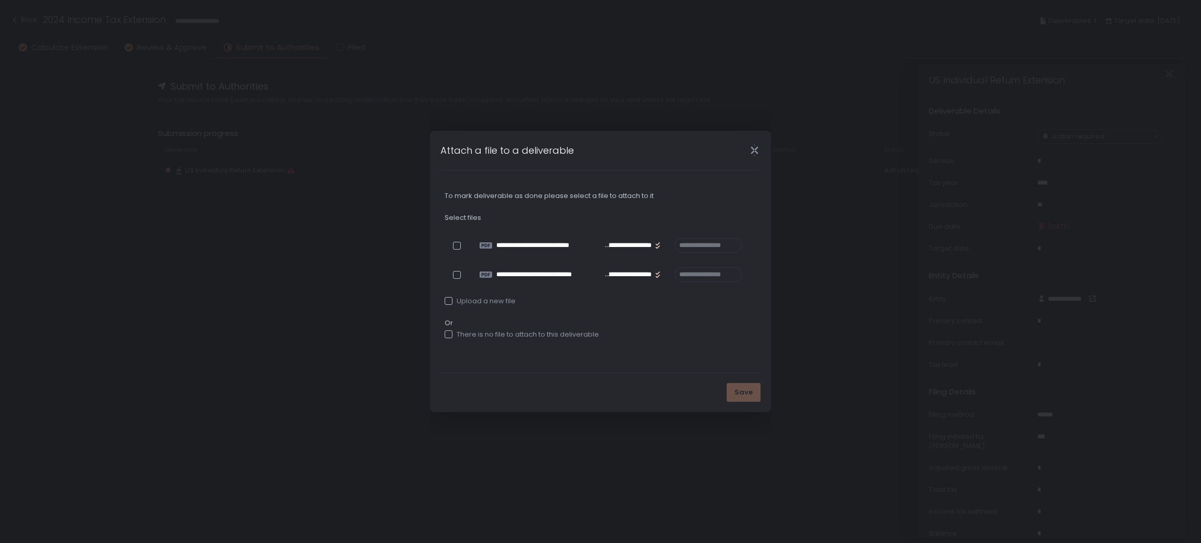
click at [521, 336] on div "There is no file to attach to this deliverable" at bounding box center [522, 334] width 154 height 9
click at [755, 393] on button "Save" at bounding box center [744, 392] width 34 height 19
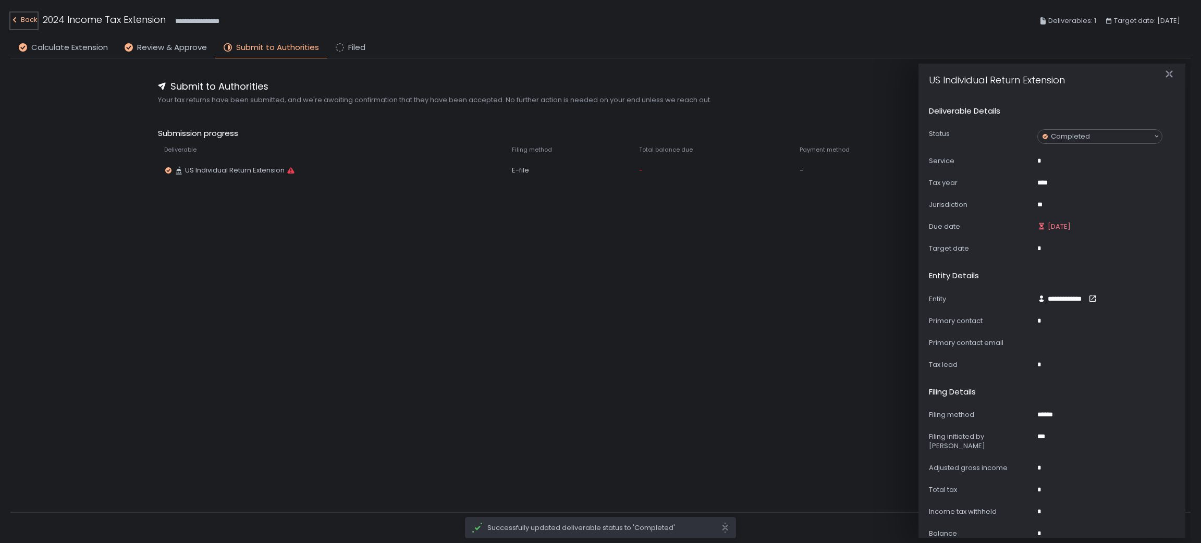
click at [23, 18] on div "Back" at bounding box center [23, 20] width 27 height 13
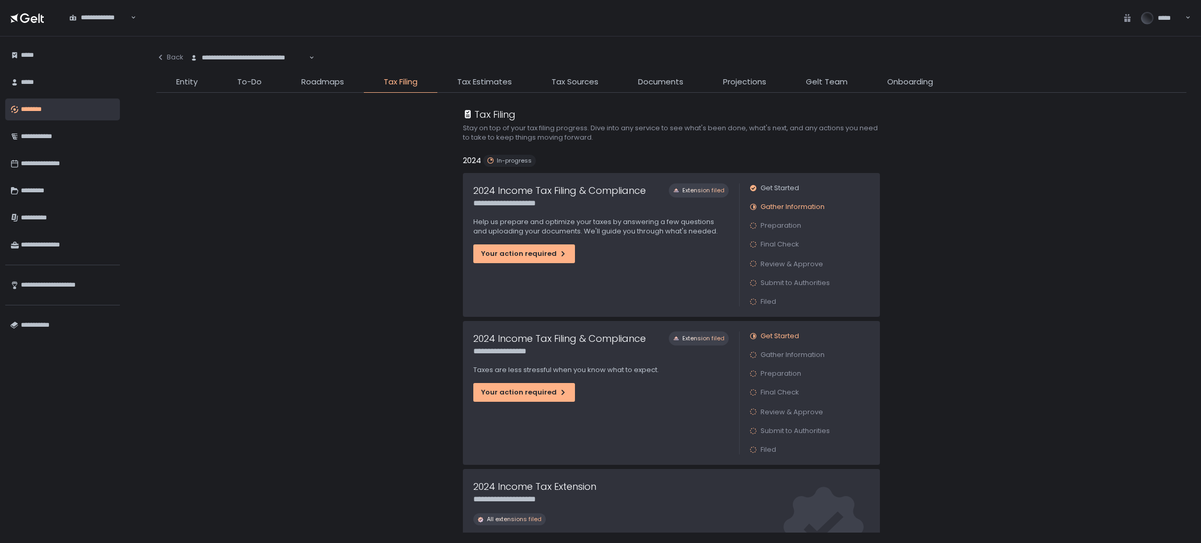
click at [190, 80] on span "Entity" at bounding box center [186, 82] width 21 height 12
